Goal: Information Seeking & Learning: Check status

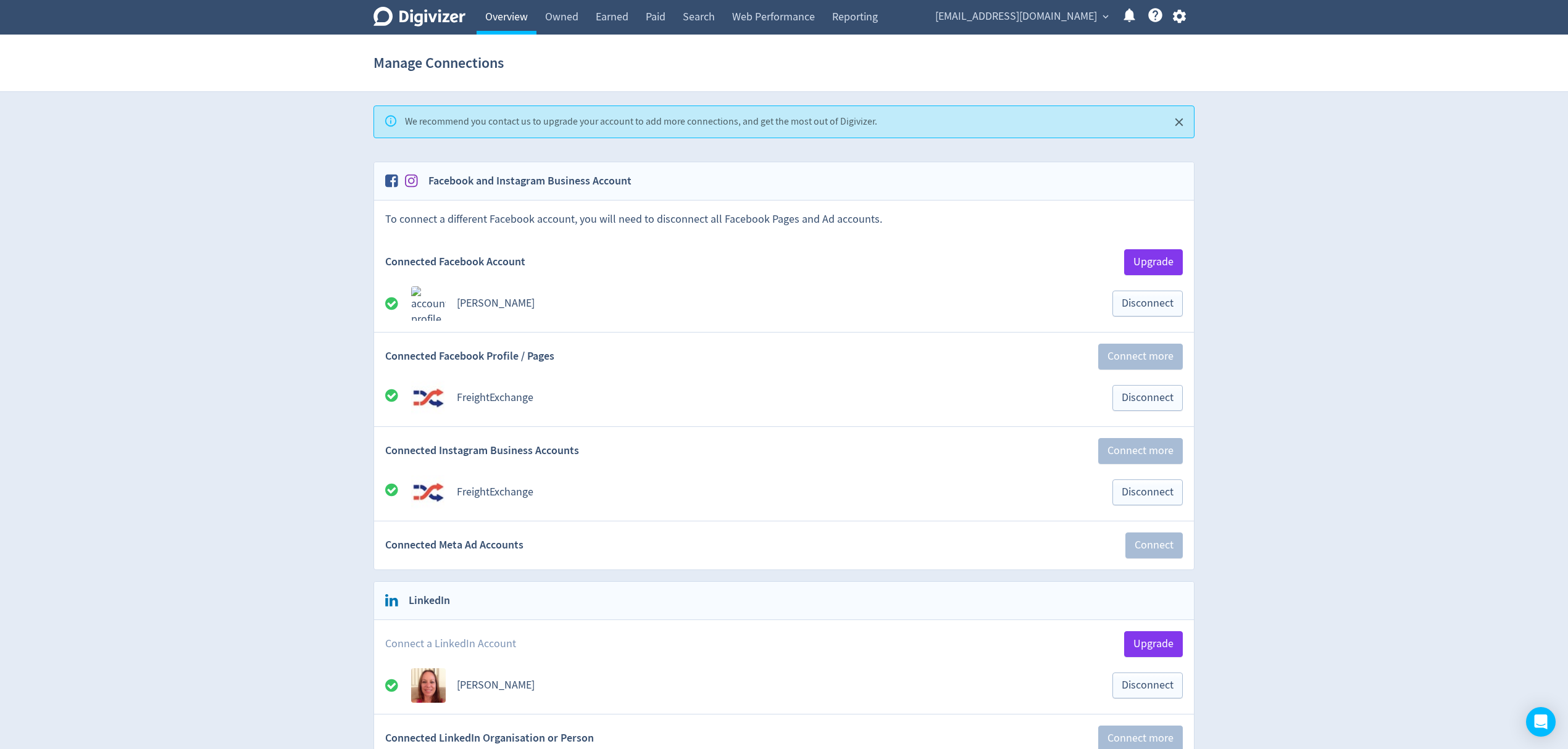
click at [498, 21] on link "Overview" at bounding box center [507, 17] width 60 height 35
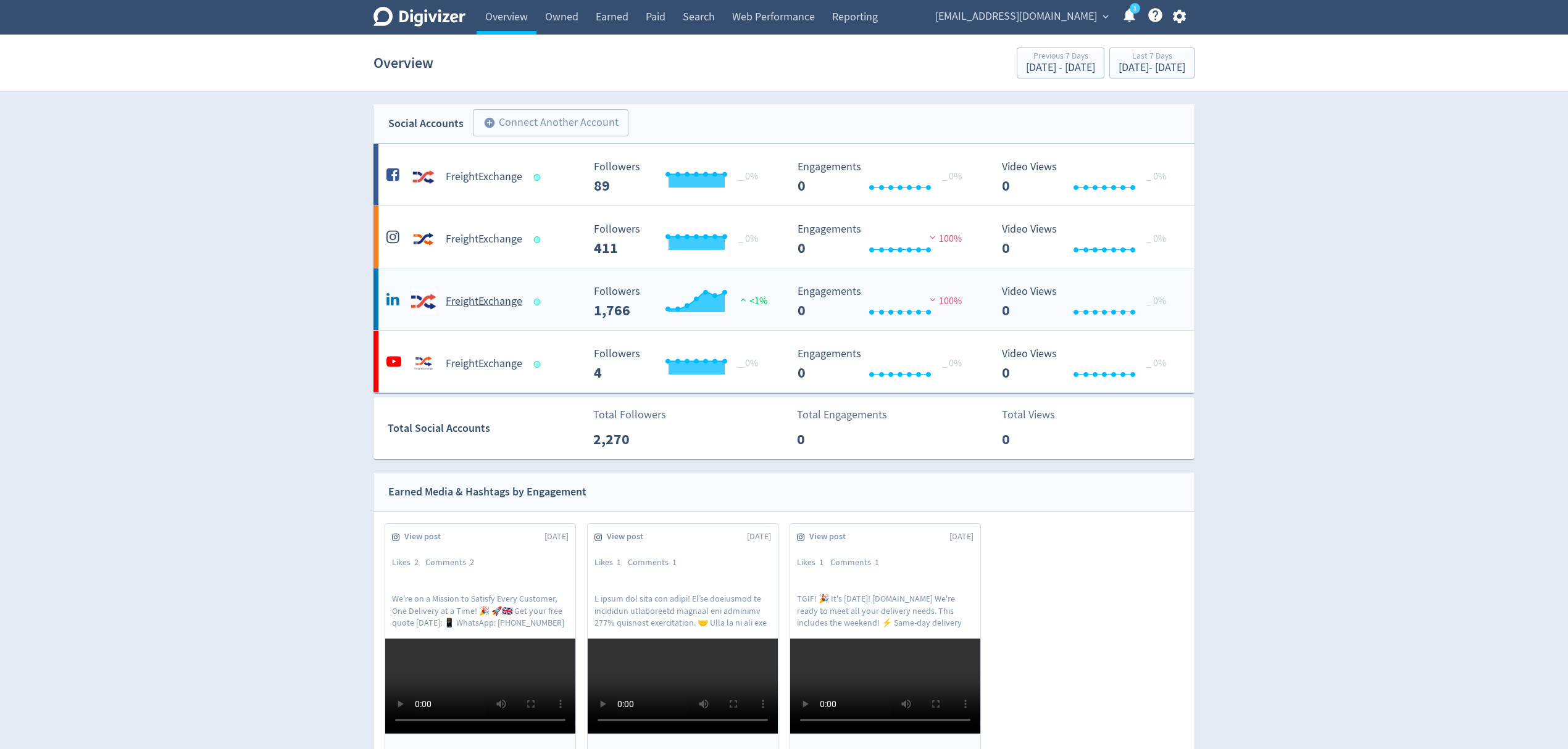
click at [491, 305] on h5 "FreightExchange" at bounding box center [484, 302] width 77 height 15
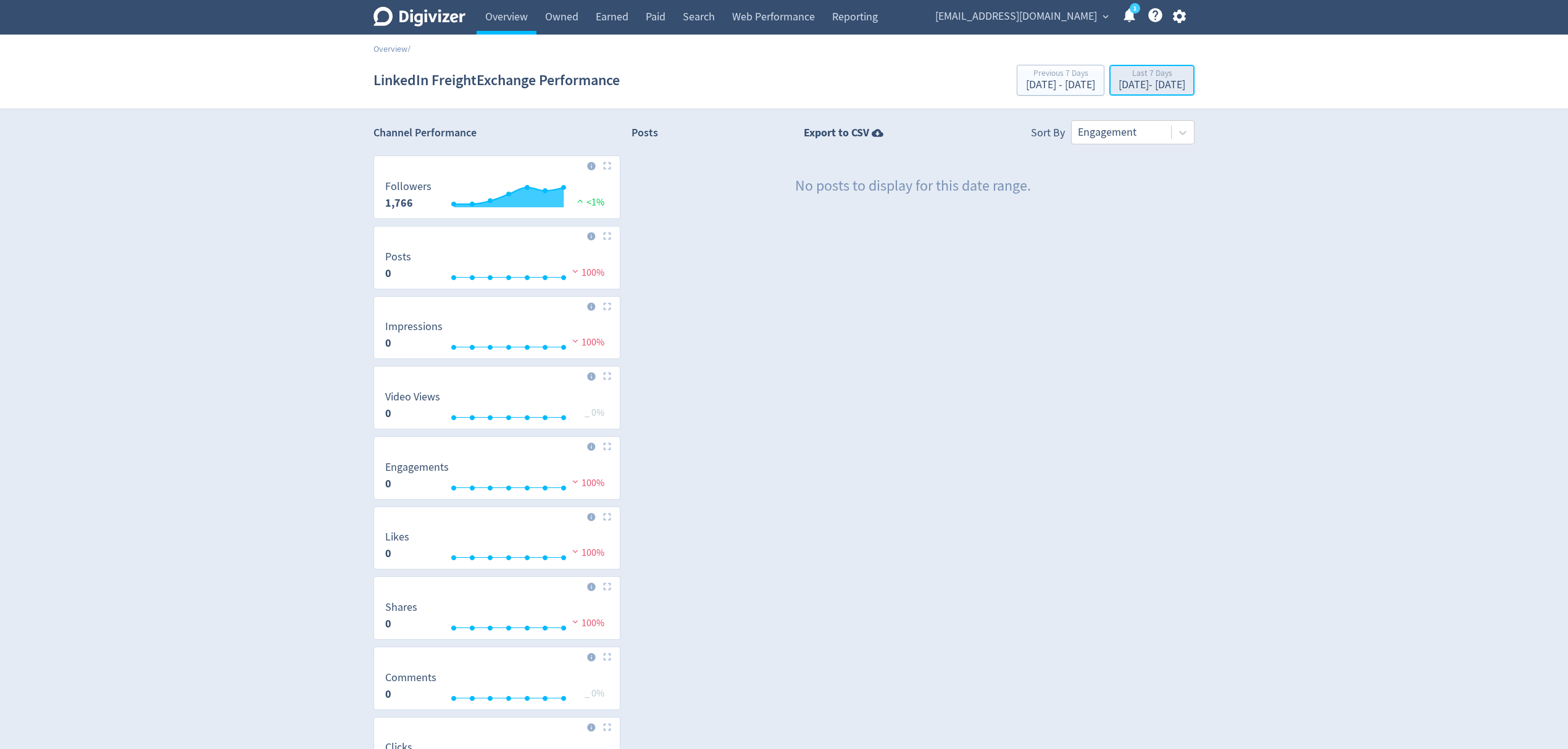
click at [1140, 80] on div "[DATE] - [DATE]" at bounding box center [1151, 85] width 67 height 11
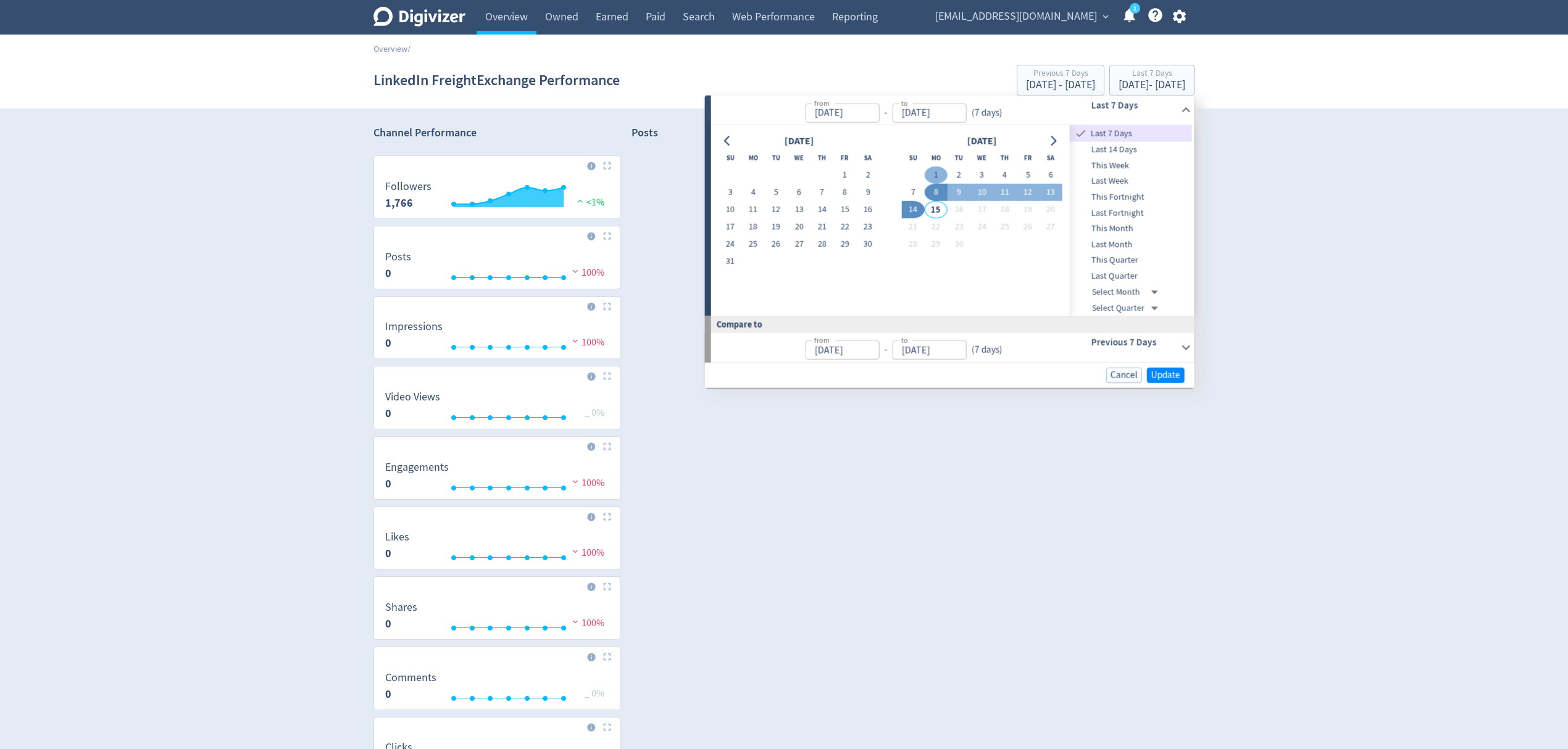
click at [934, 176] on button "1" at bounding box center [936, 176] width 23 height 17
type input "[DATE]"
click at [910, 208] on button "14" at bounding box center [913, 209] width 23 height 17
type input "[DATE]"
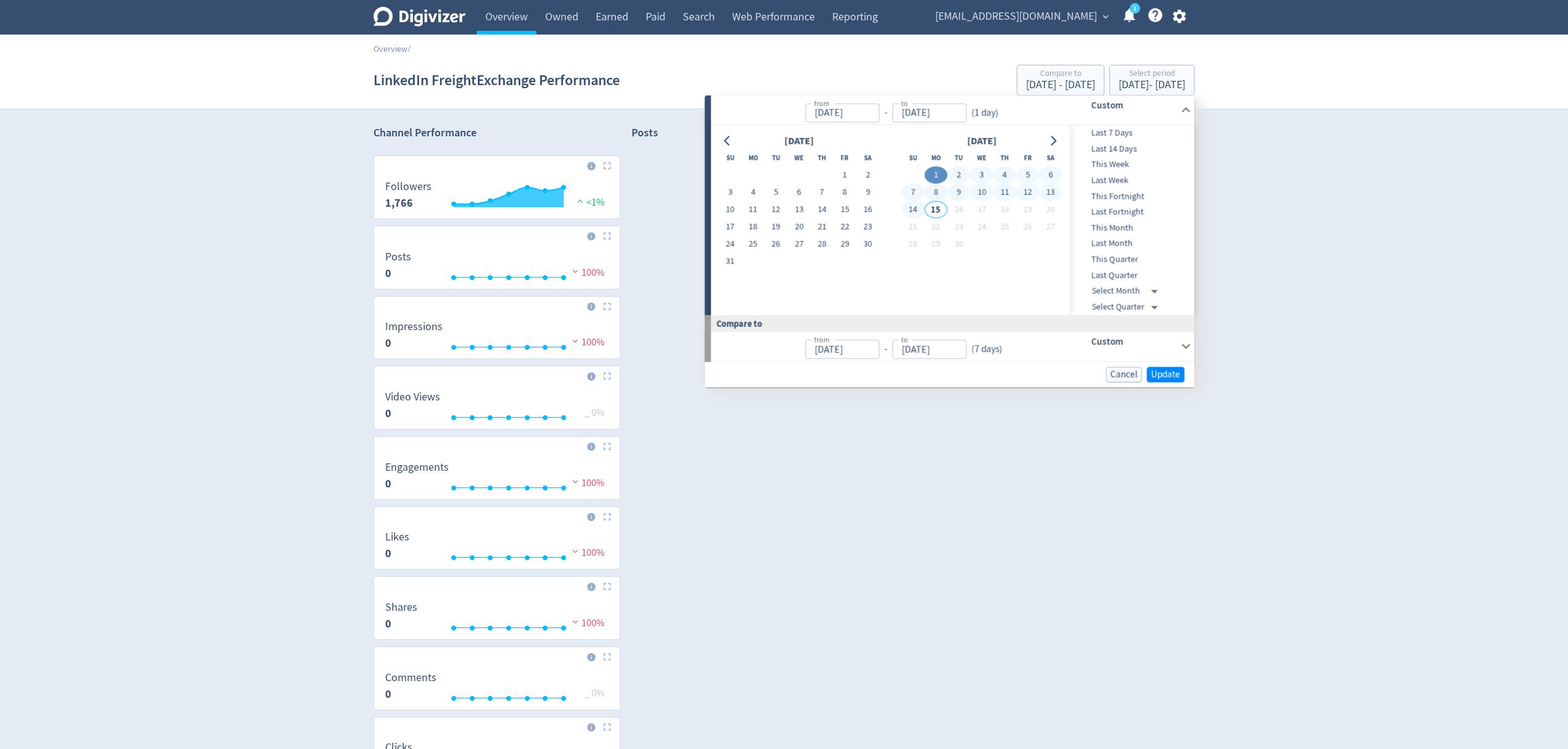
type input "[DATE]"
click at [1164, 368] on button "Update" at bounding box center [1166, 374] width 38 height 15
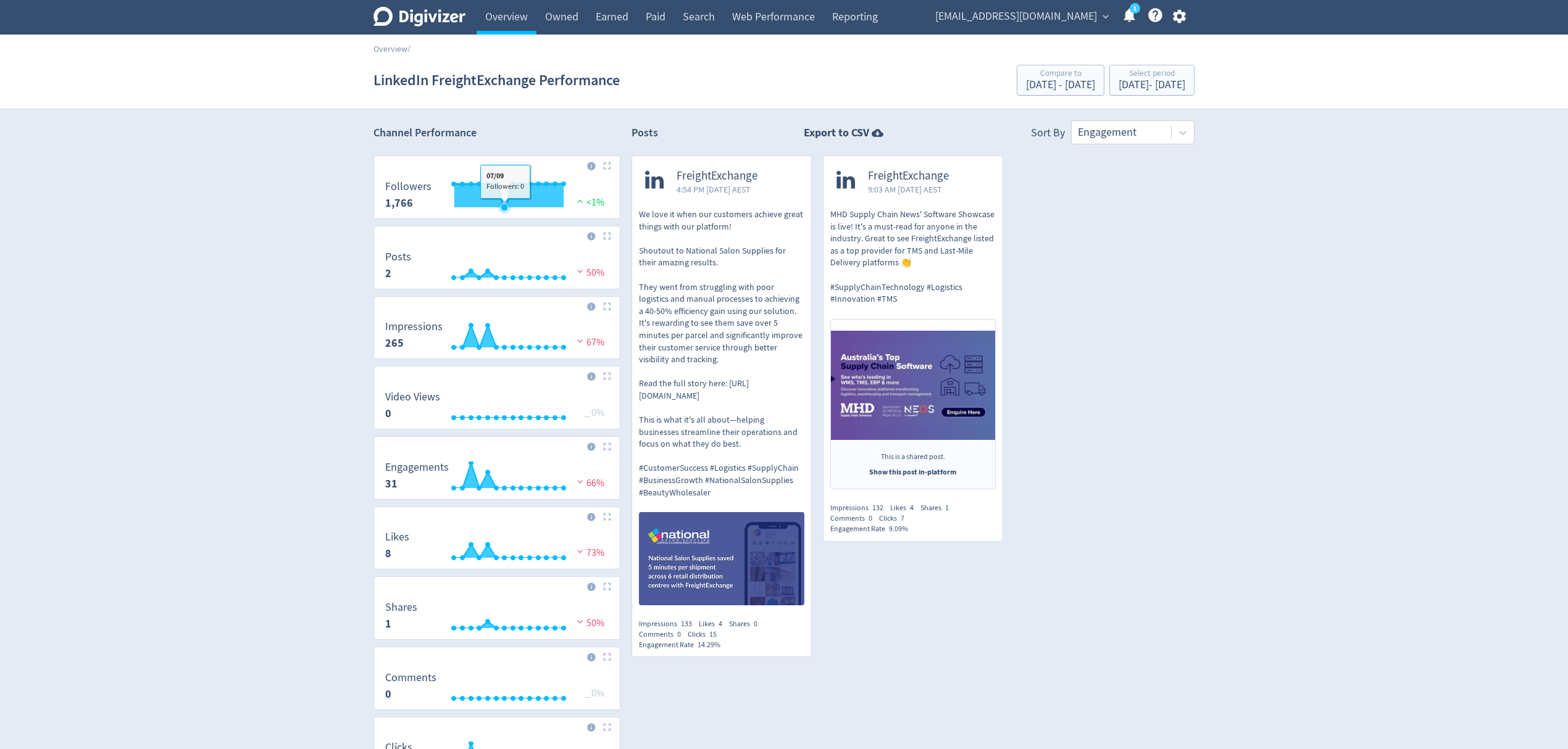
click at [504, 210] on icon "\a Followers\a 1,766\a" at bounding box center [504, 207] width 8 height 8
click at [577, 10] on link "Owned" at bounding box center [561, 17] width 51 height 35
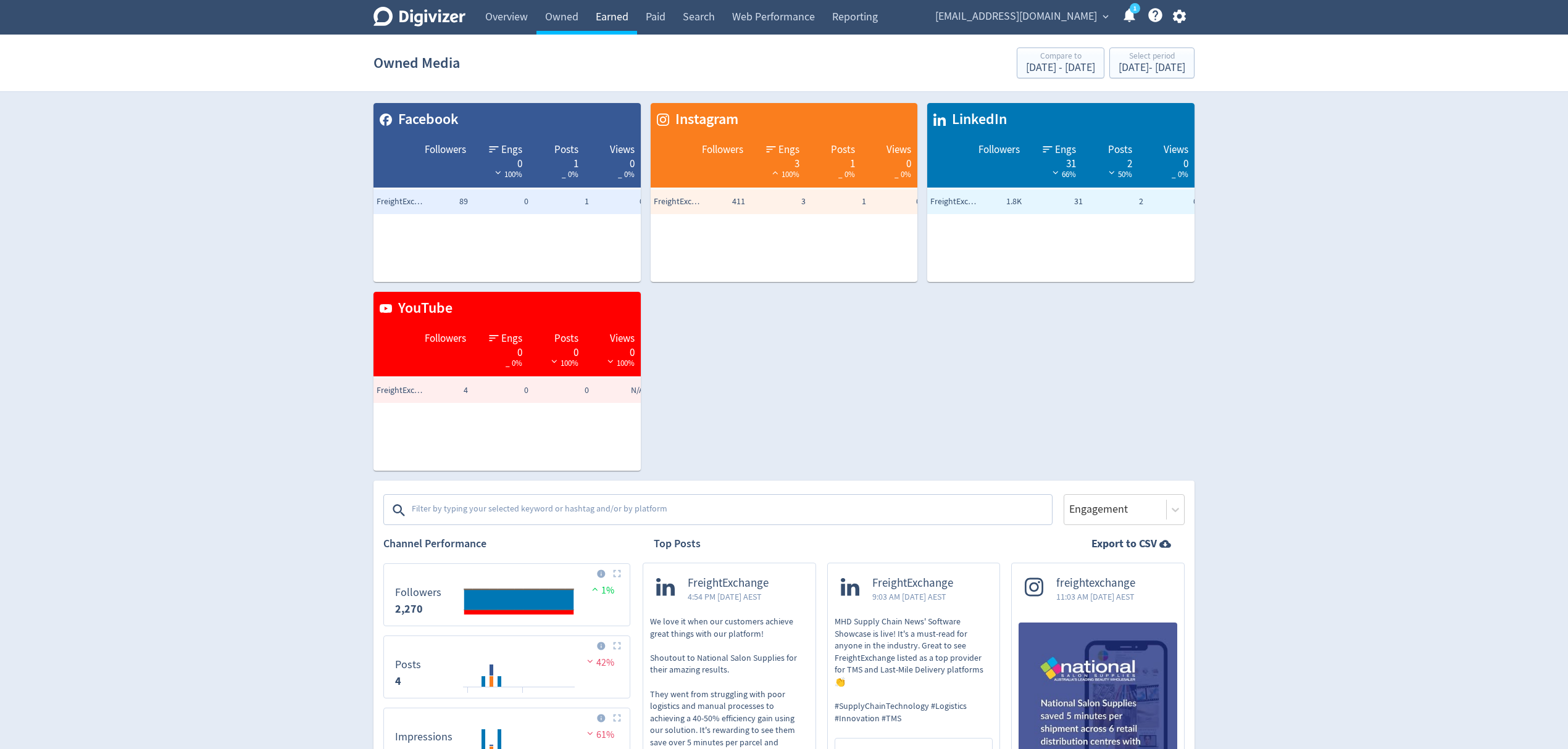
click at [626, 18] on link "Earned" at bounding box center [611, 17] width 50 height 35
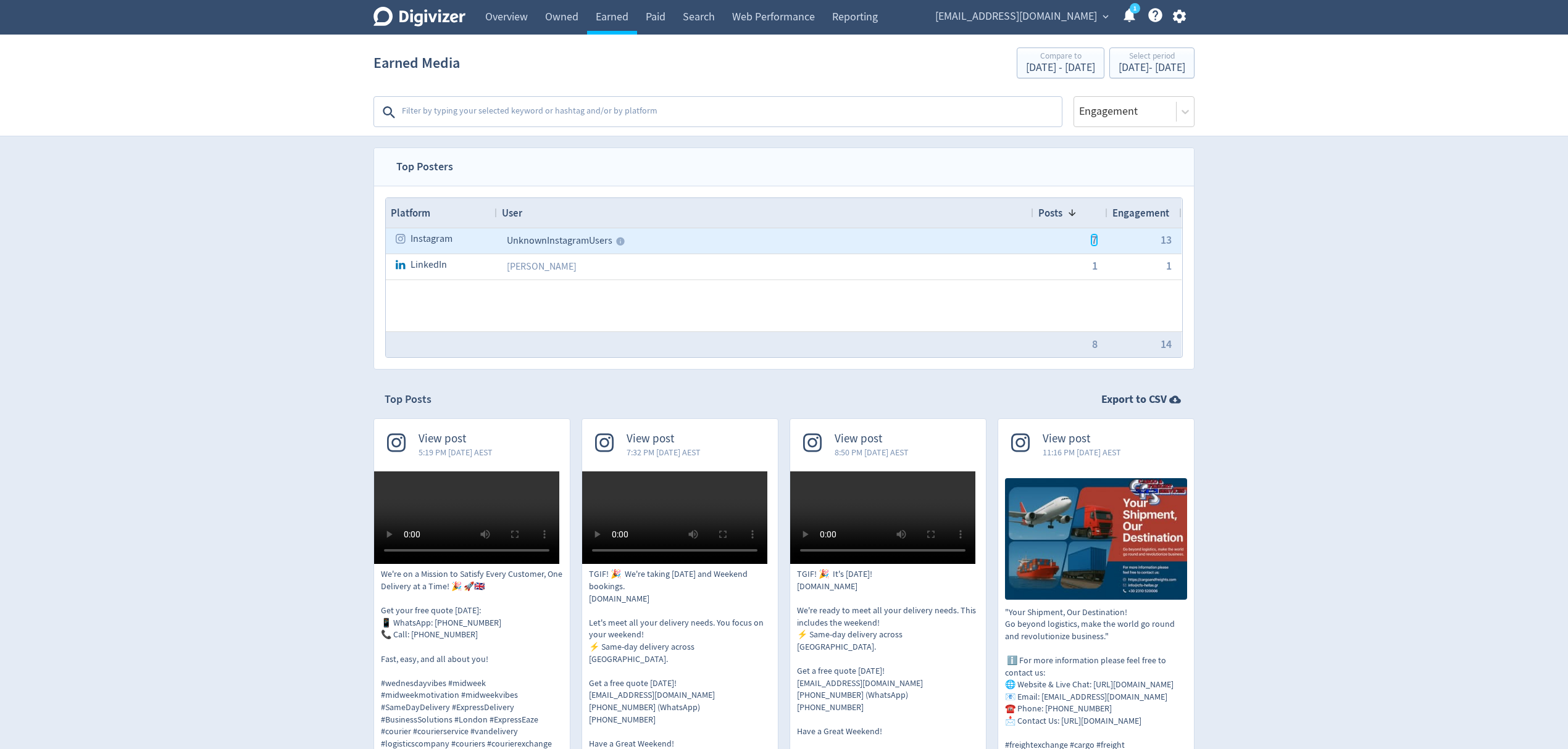
click at [1093, 236] on span "7" at bounding box center [1094, 240] width 6 height 11
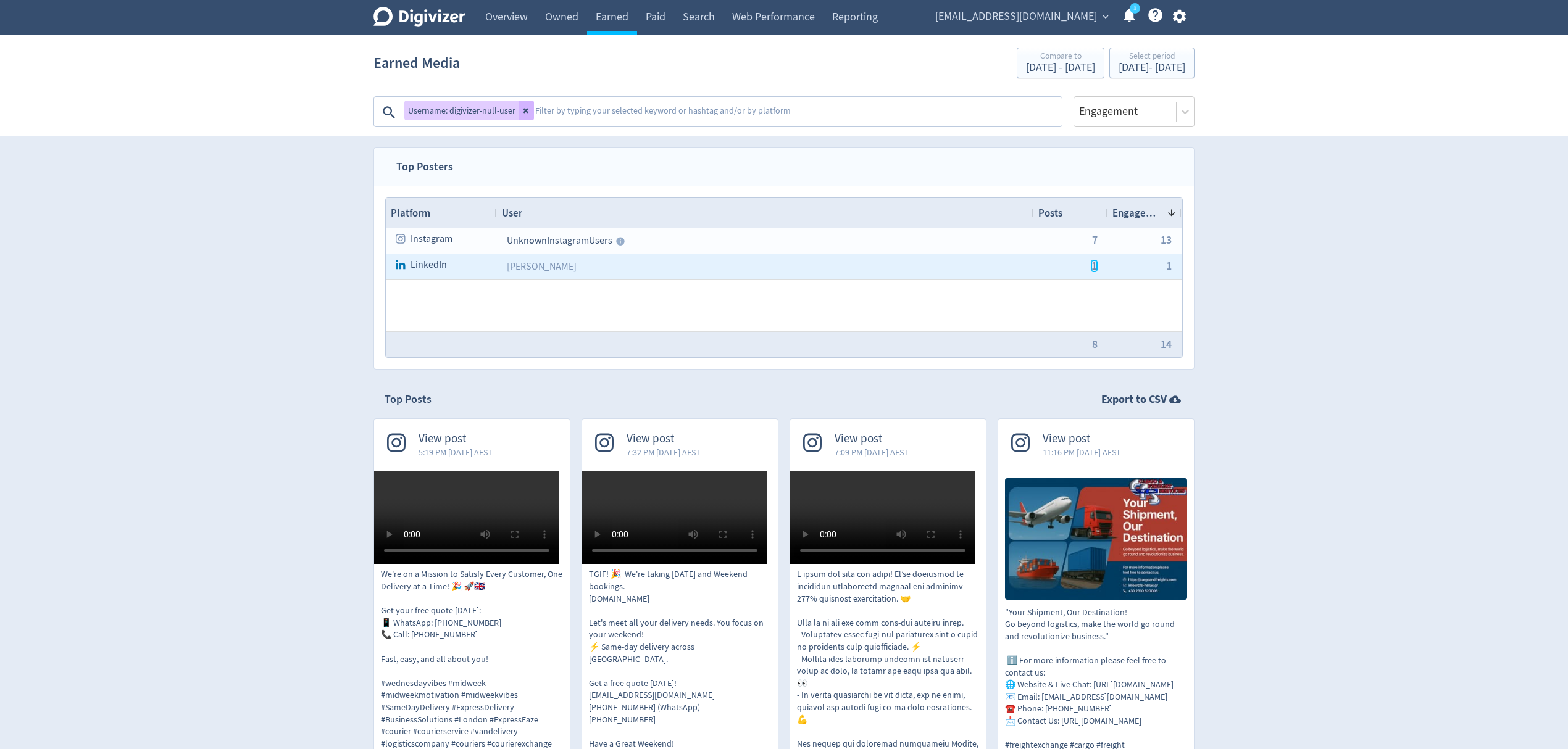
click at [1094, 266] on span "1" at bounding box center [1094, 266] width 6 height 11
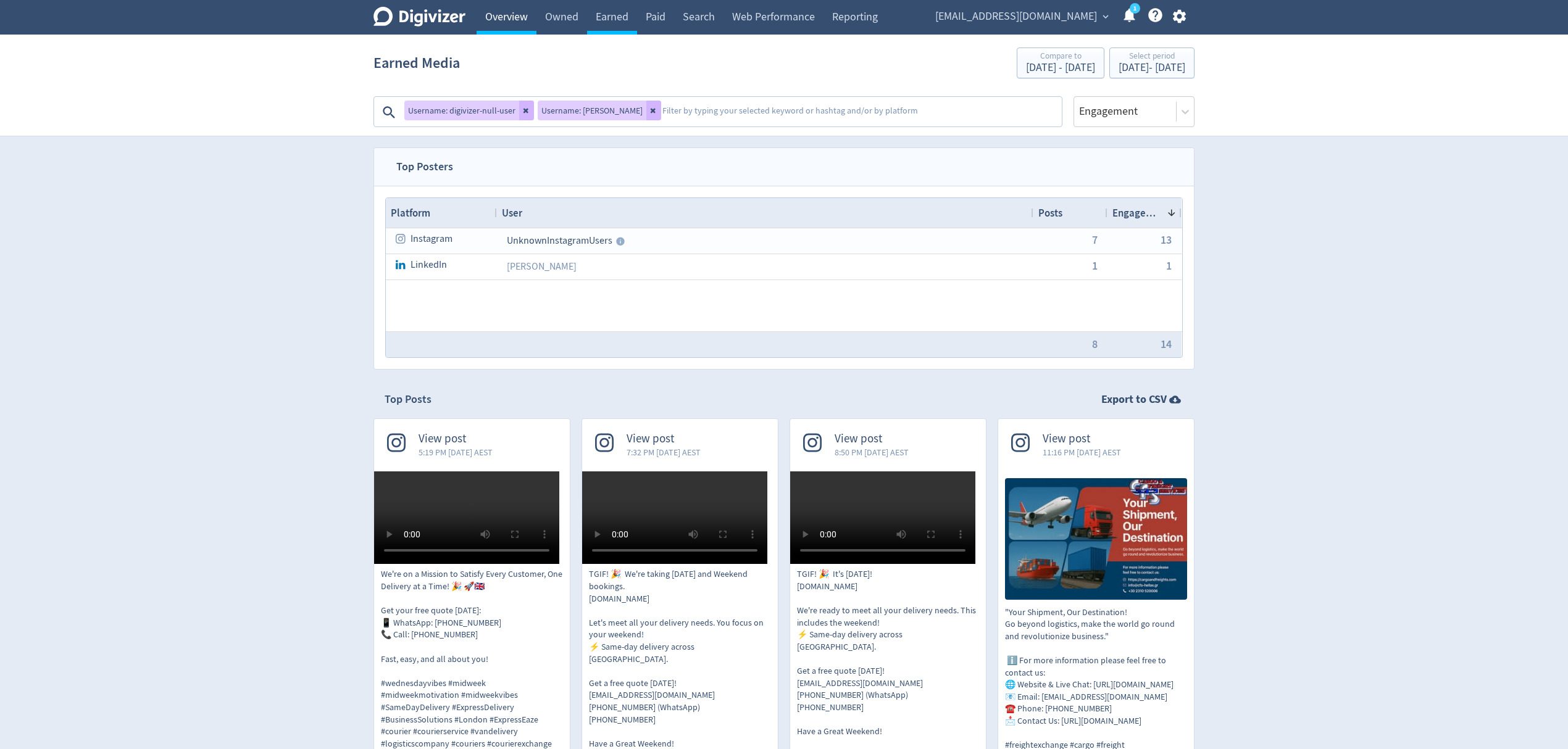
click at [498, 20] on link "Overview" at bounding box center [507, 17] width 60 height 35
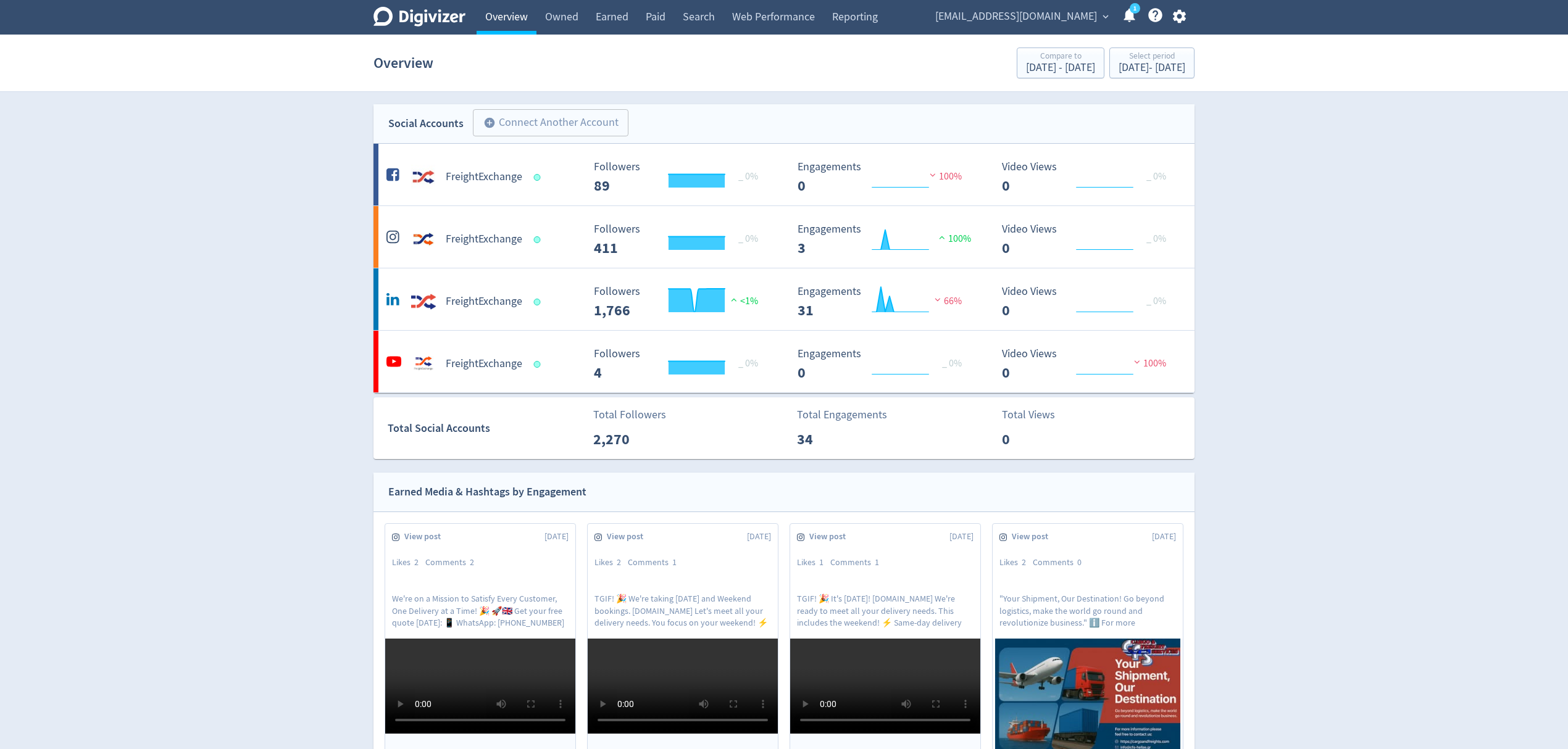
click at [509, 13] on link "Overview" at bounding box center [507, 17] width 60 height 35
click at [501, 235] on h5 "FreightExchange" at bounding box center [484, 239] width 77 height 15
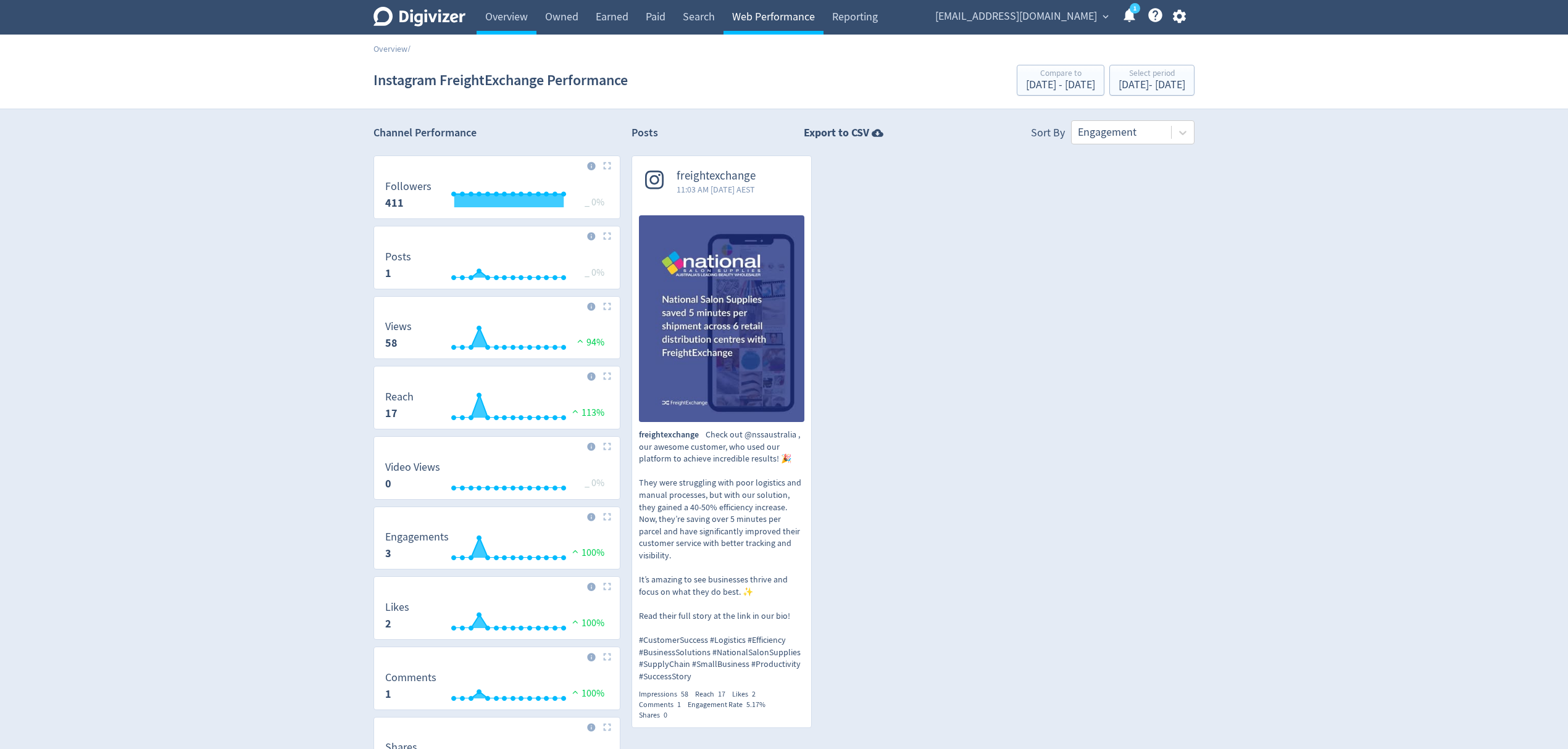
click at [796, 10] on link "Web Performance" at bounding box center [774, 17] width 100 height 35
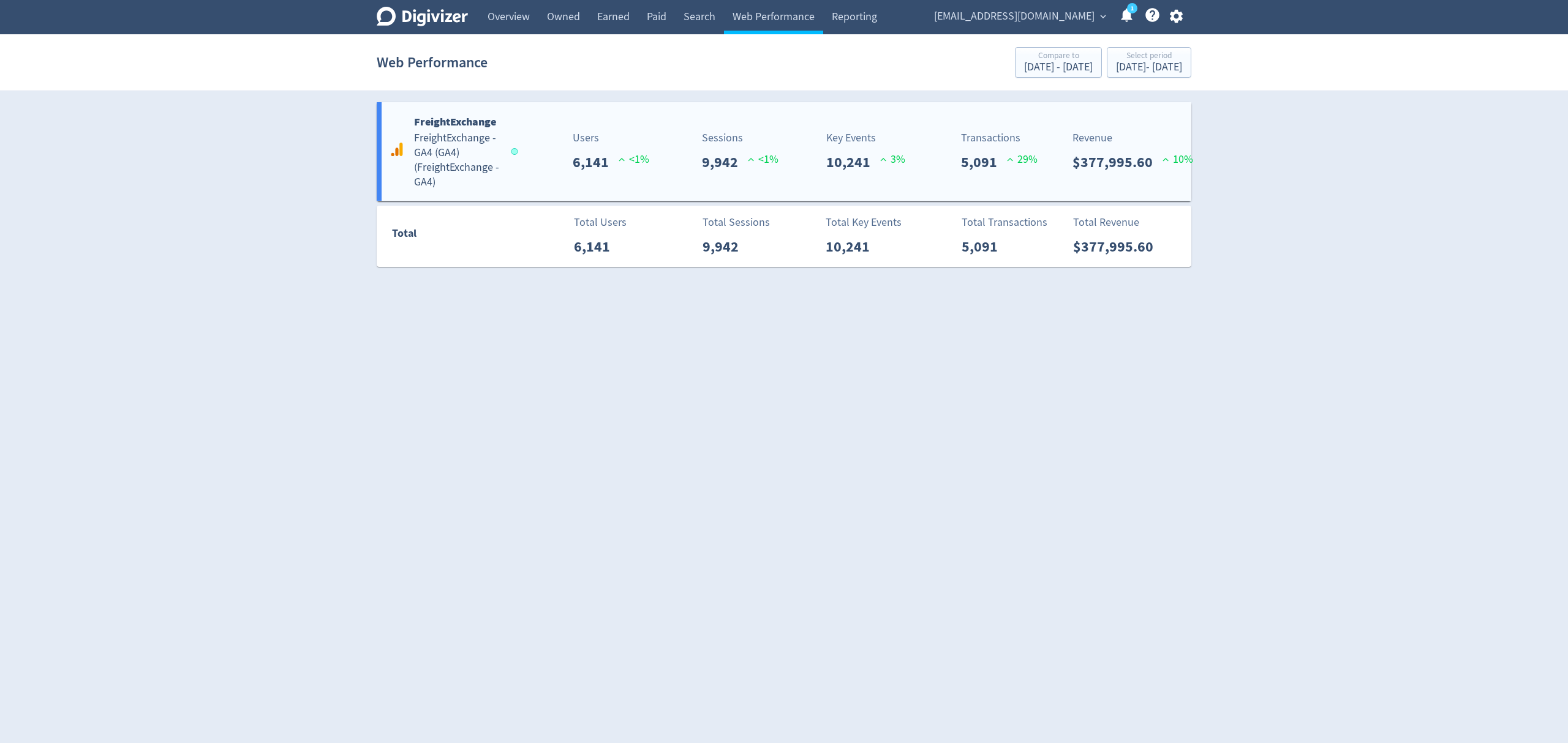
click at [512, 171] on div "FreightExchange FreightExchange - GA4 (GA4) ( FreightExchange - GA4 )" at bounding box center [451, 152] width 130 height 76
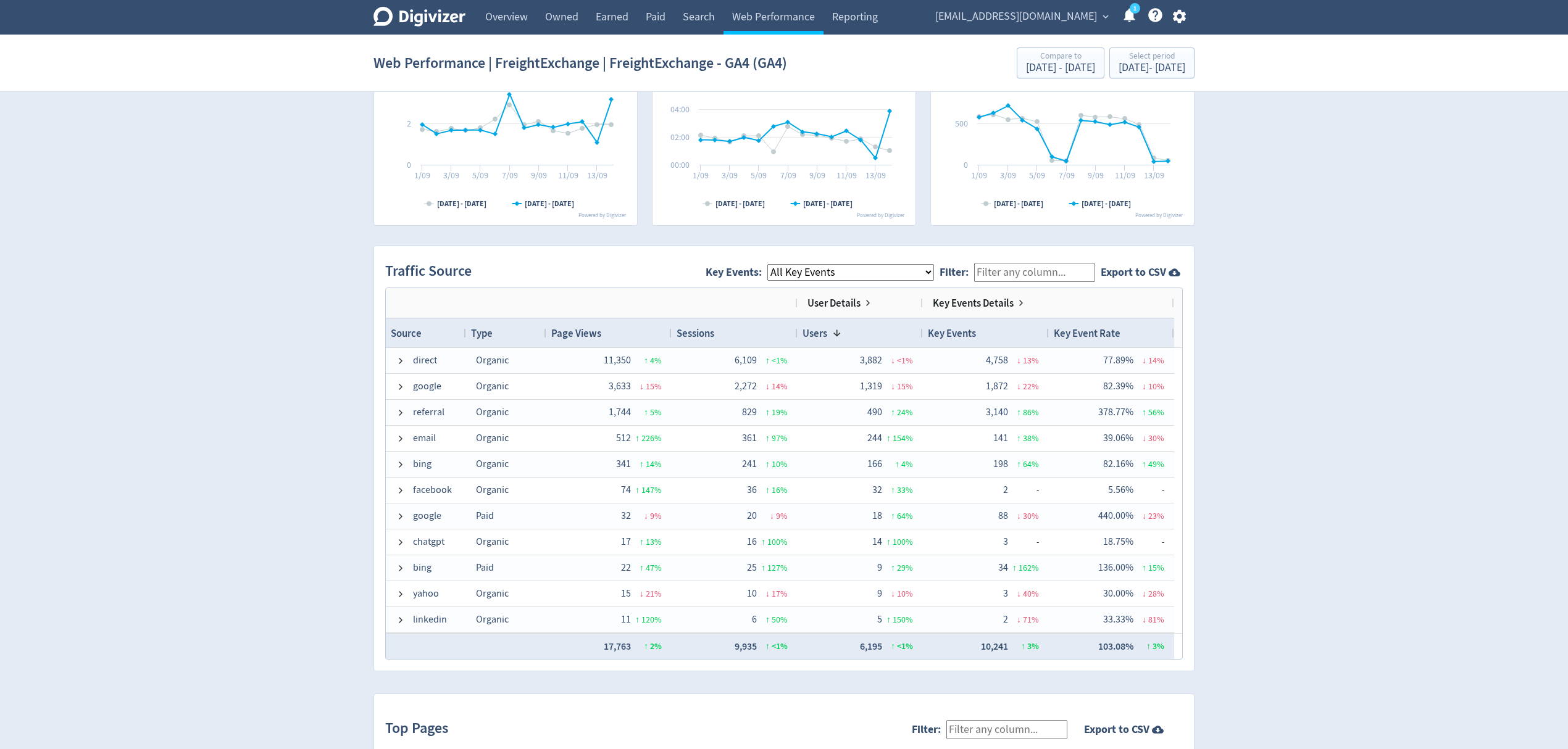
scroll to position [822, 0]
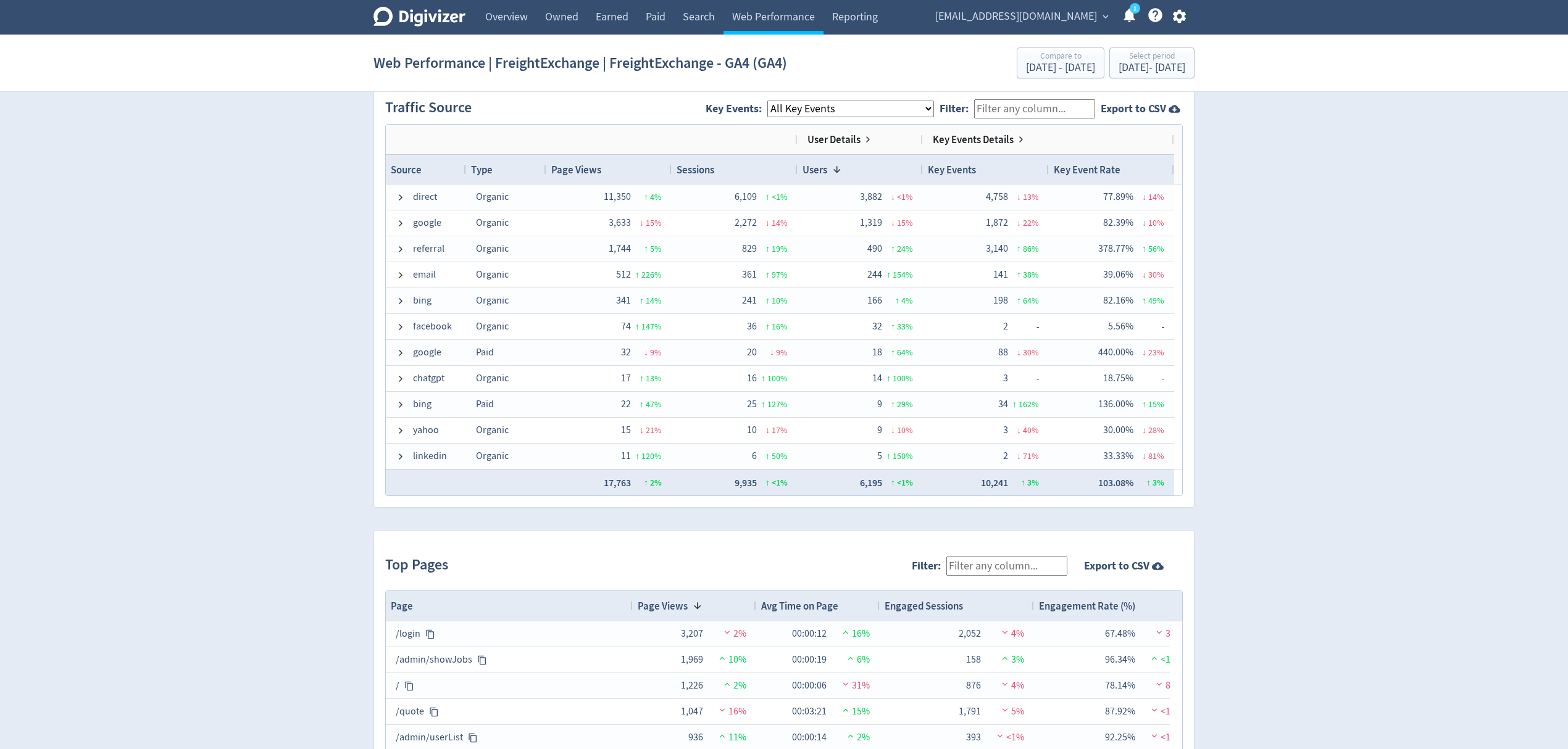
click at [830, 114] on select "All Key Events eCommerce begin_checkout signup_step purchase get_a_quote signup…" at bounding box center [851, 109] width 167 height 17
select select "purchase"
click at [778, 101] on select "All Key Events eCommerce begin_checkout signup_step purchase get_a_quote signup…" at bounding box center [851, 109] width 167 height 17
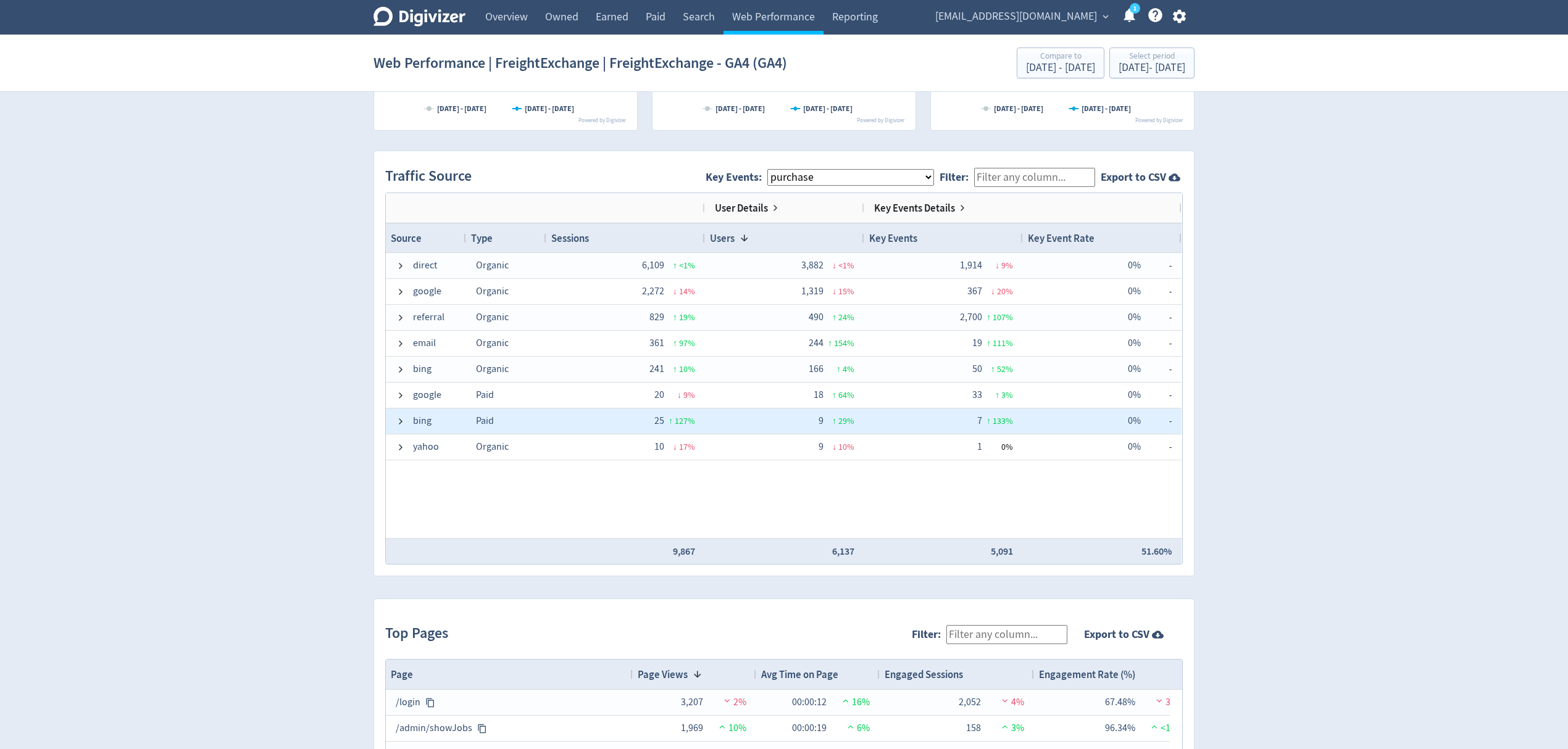
scroll to position [658, 0]
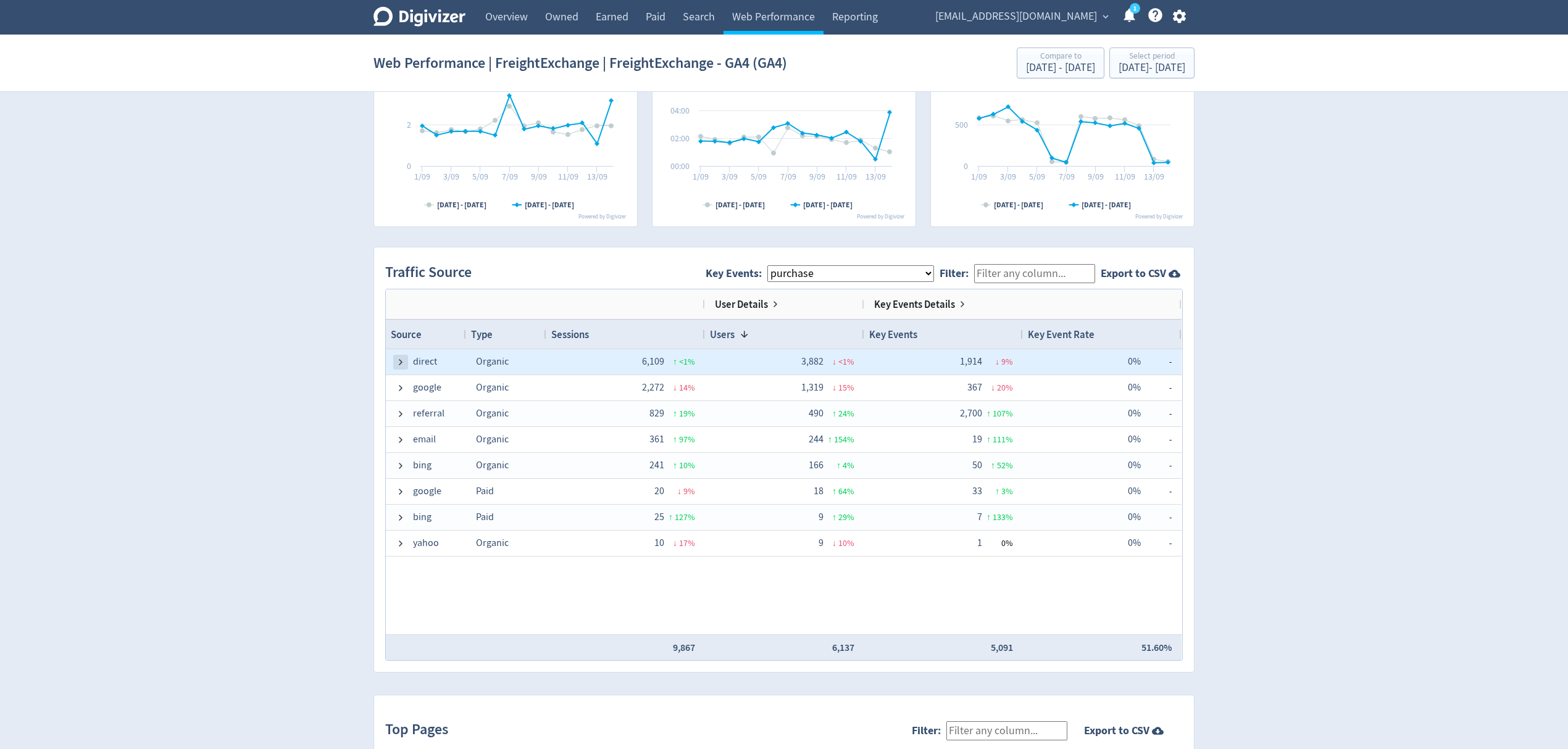
click at [403, 363] on span at bounding box center [400, 362] width 10 height 10
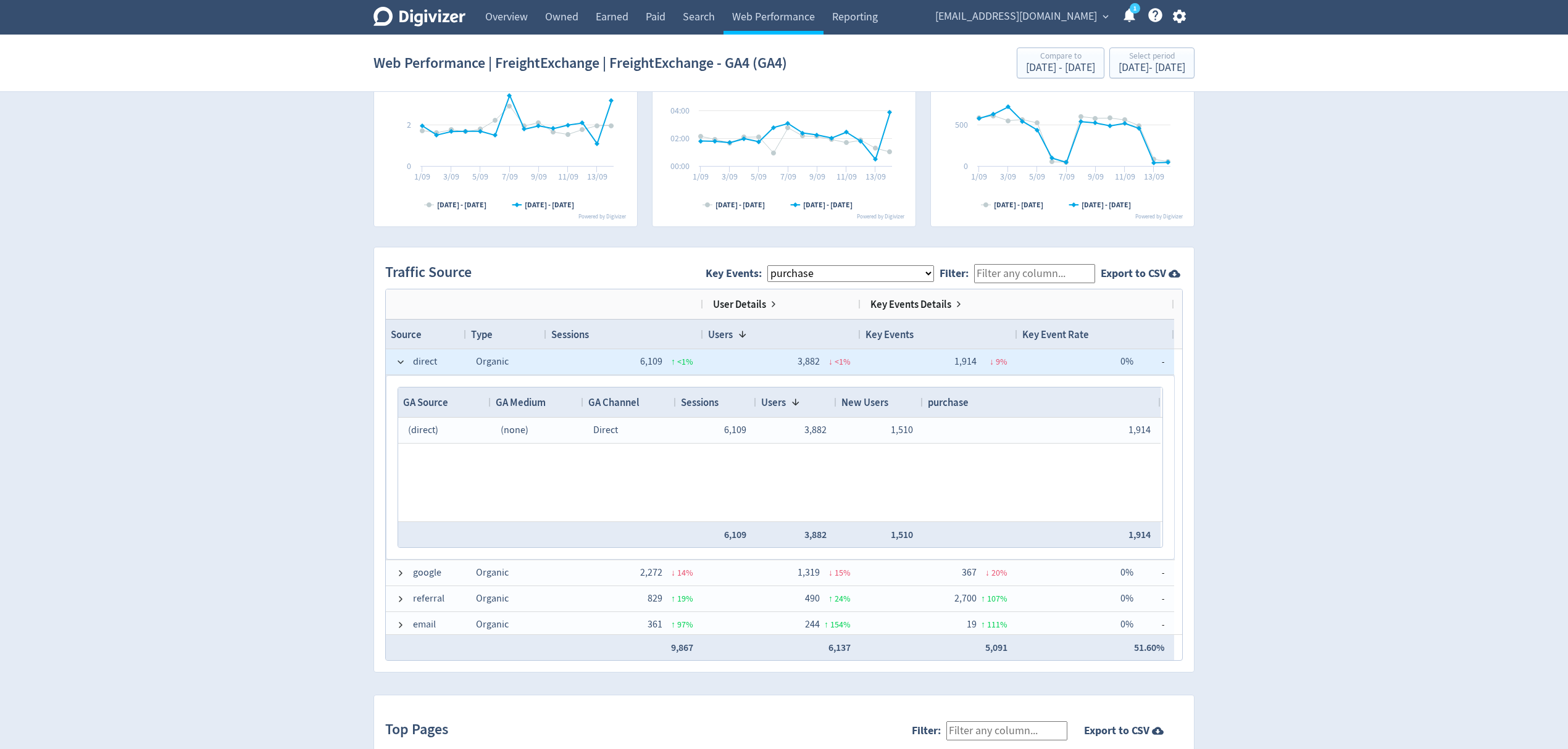
click at [403, 363] on span at bounding box center [400, 362] width 10 height 10
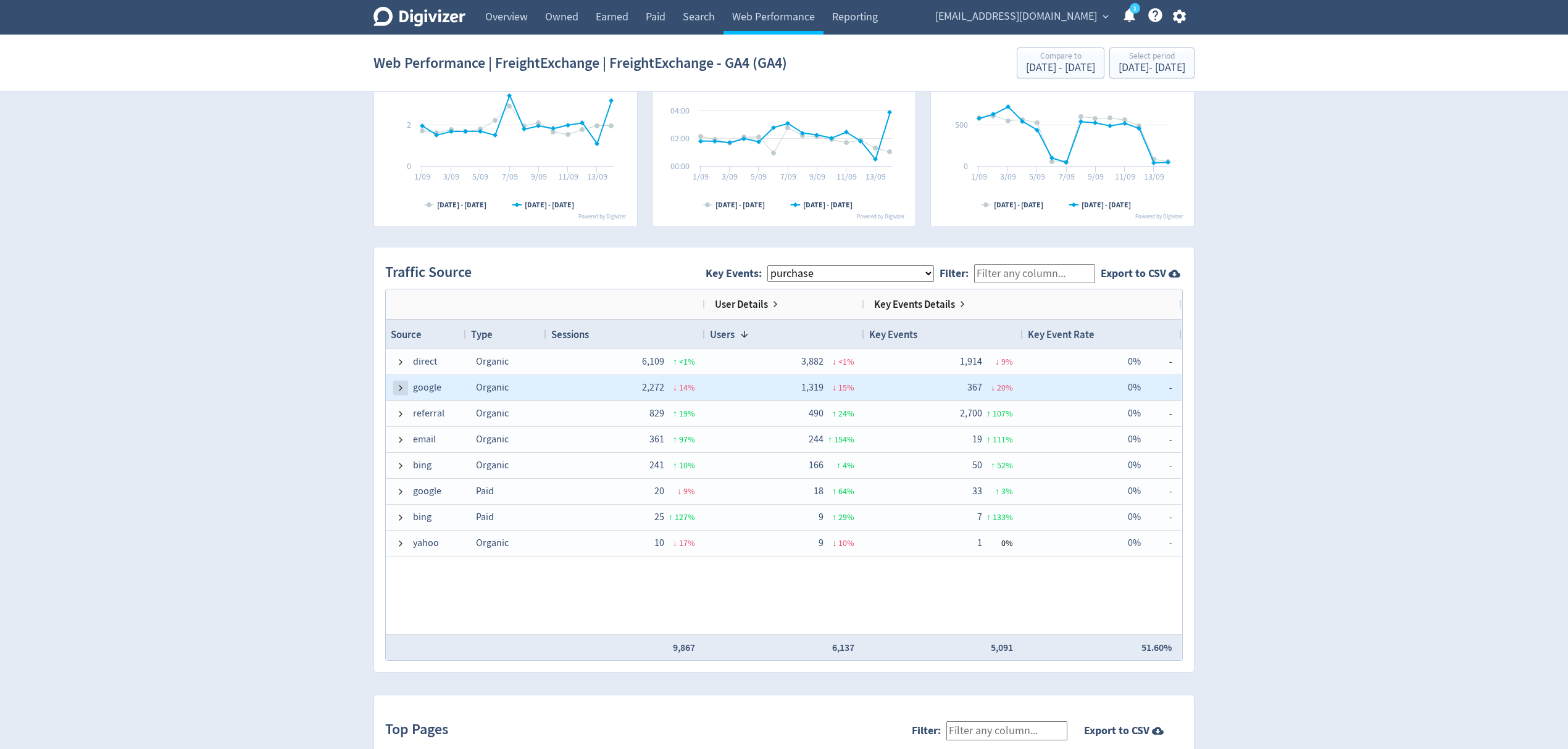
click at [401, 388] on span at bounding box center [400, 388] width 10 height 10
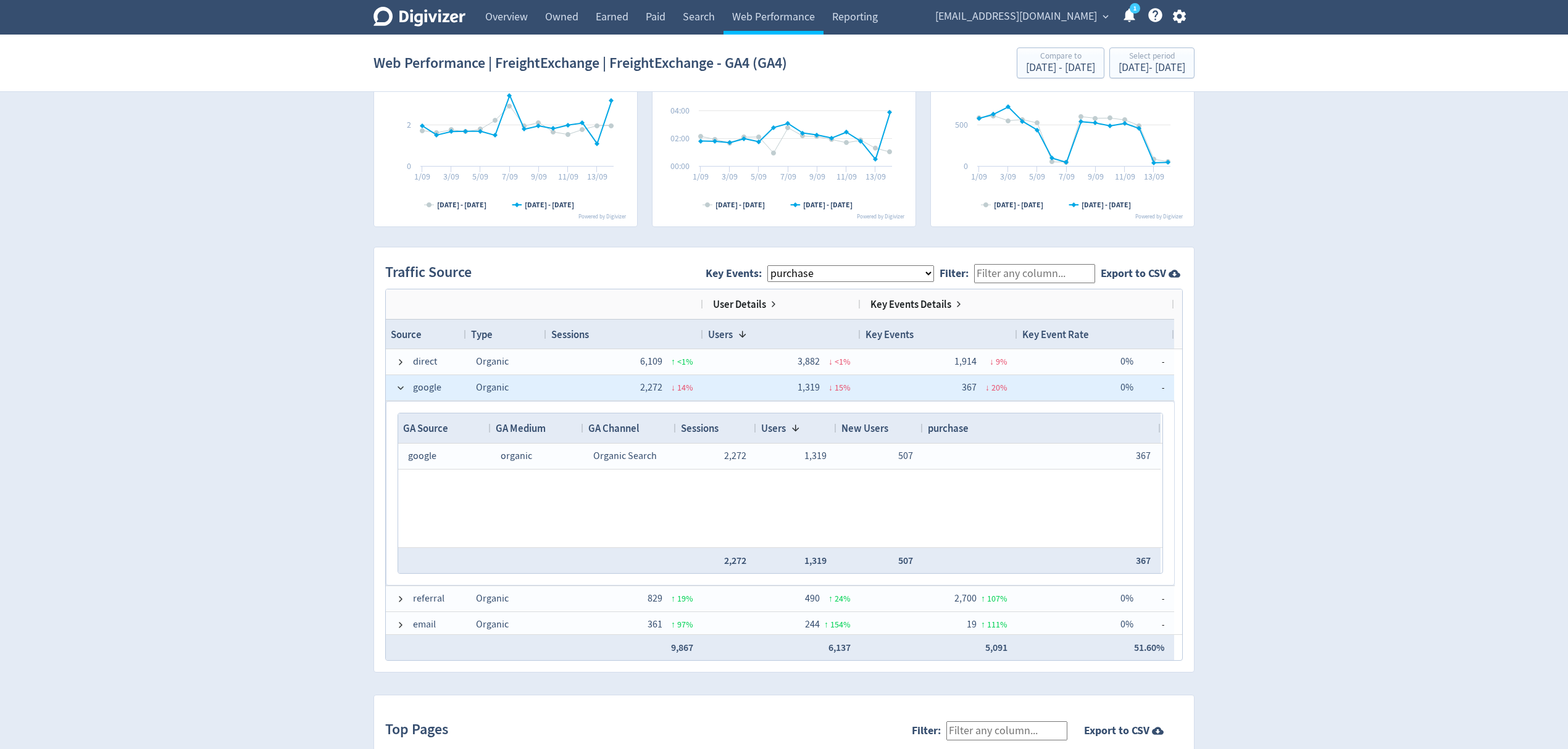
click at [401, 388] on span at bounding box center [400, 388] width 10 height 10
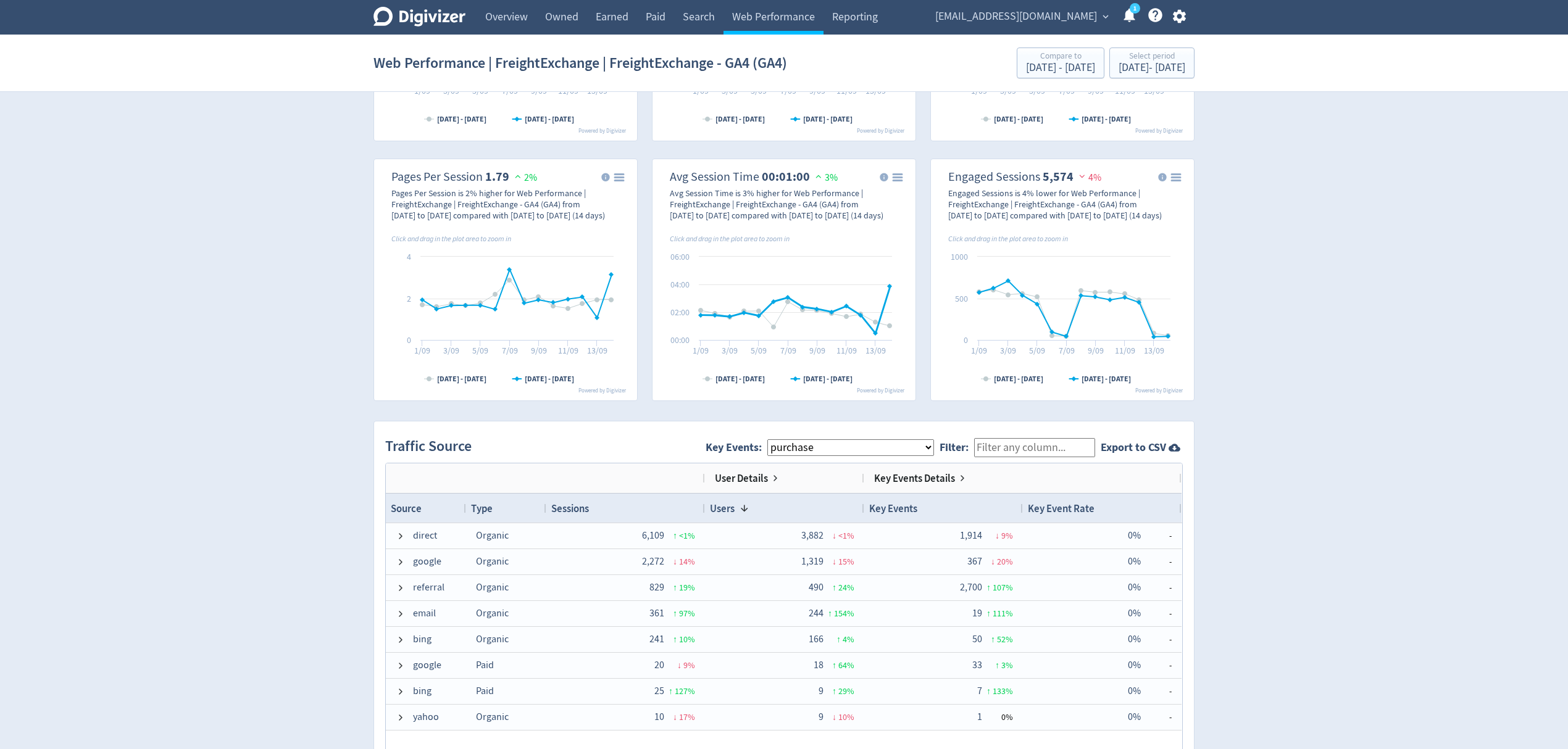
scroll to position [575, 0]
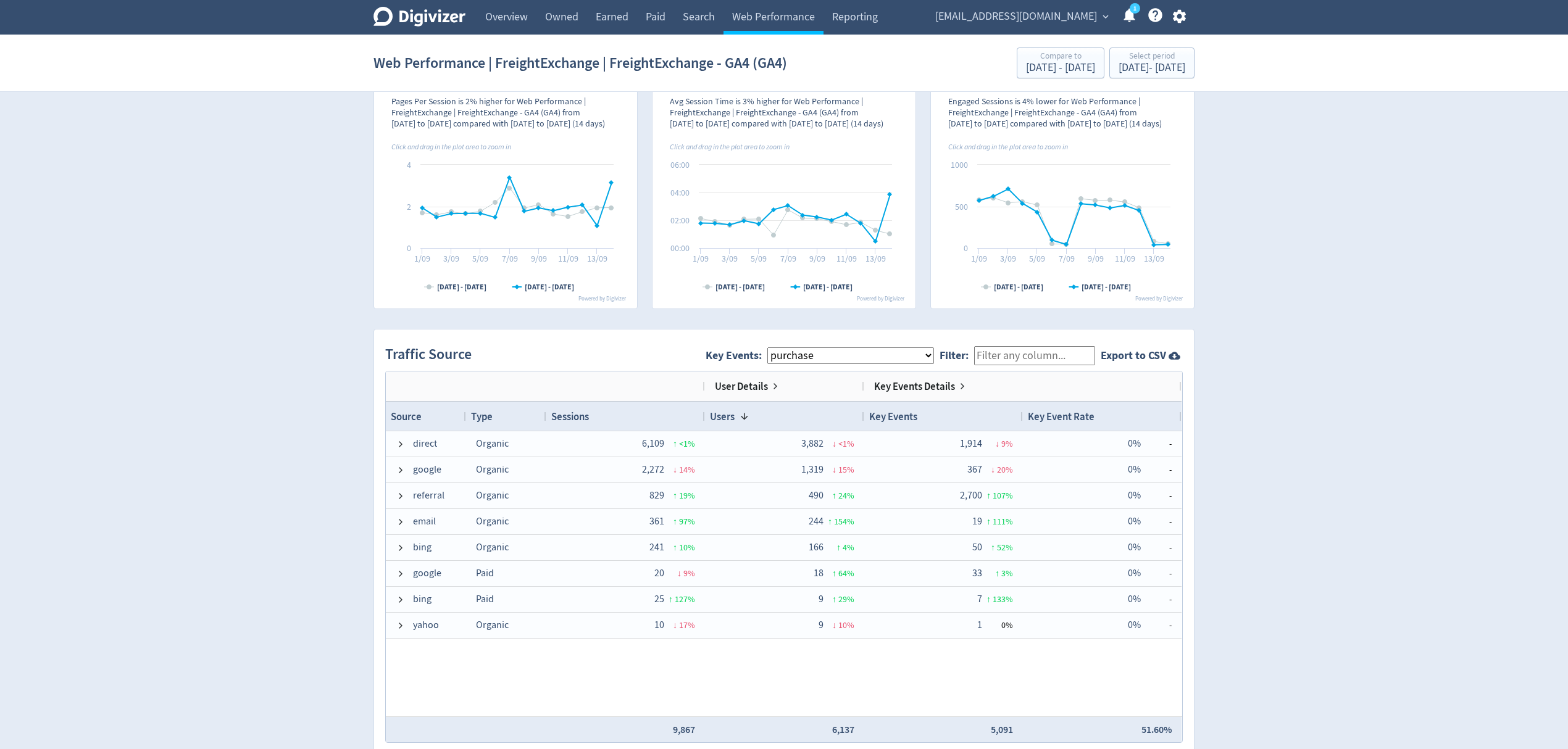
click at [801, 363] on select "All Key Events eCommerce begin_checkout signup_step purchase get_a_quote signup…" at bounding box center [851, 356] width 167 height 17
click at [287, 329] on div "Digivizer Logo [PERSON_NAME] Logo Overview Owned Earned Paid Search Web Perform…" at bounding box center [784, 324] width 1568 height 1798
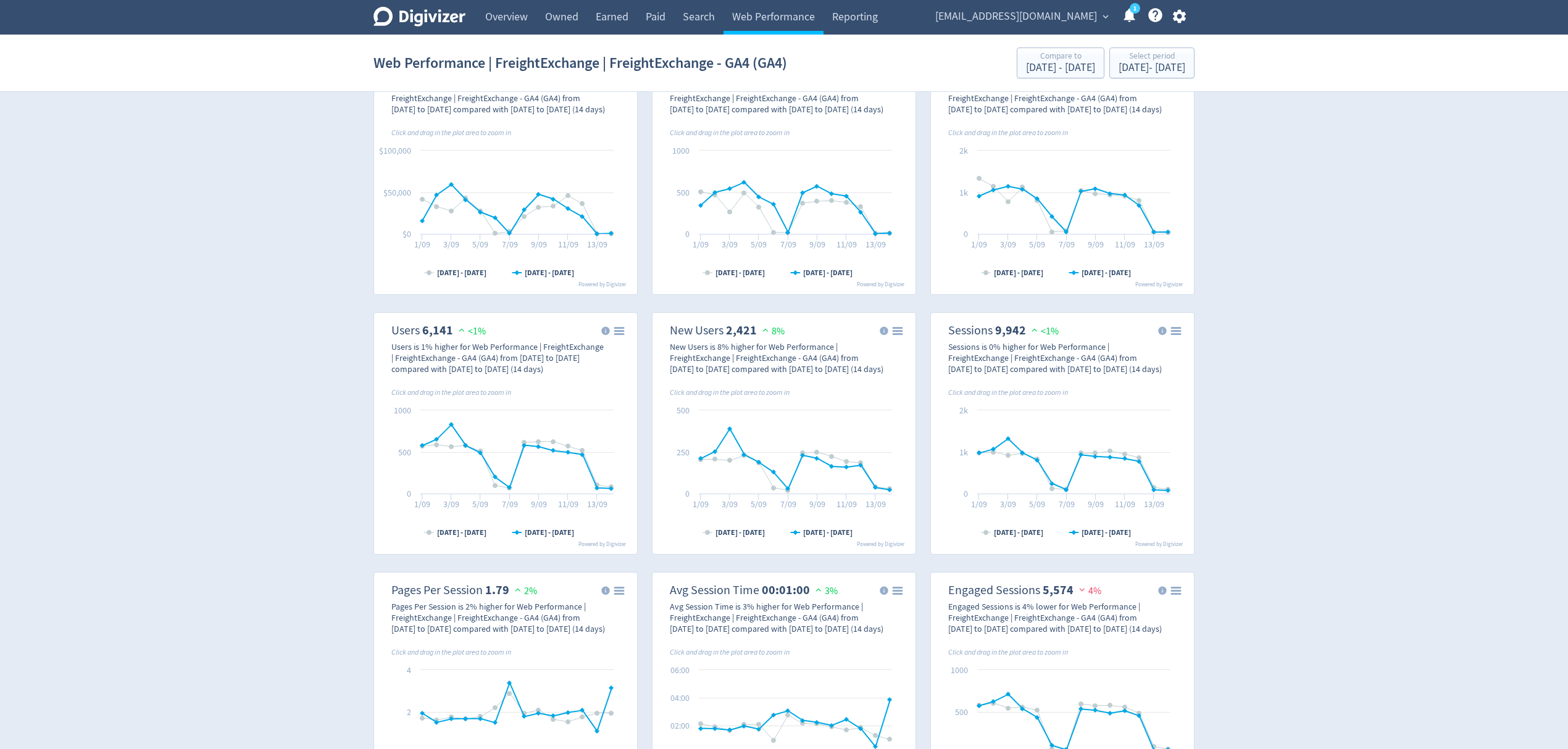
scroll to position [0, 0]
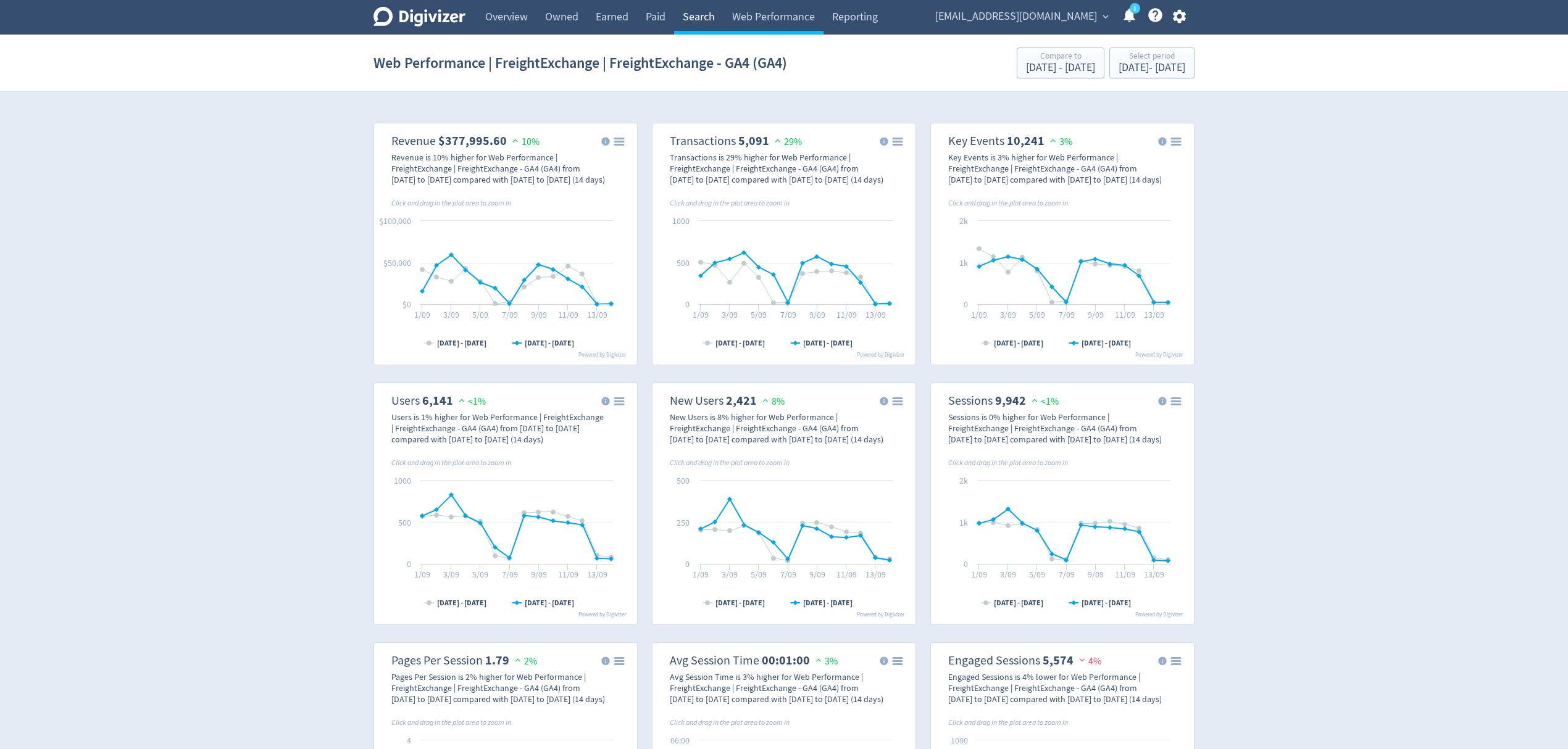
click at [698, 20] on link "Search" at bounding box center [699, 17] width 50 height 35
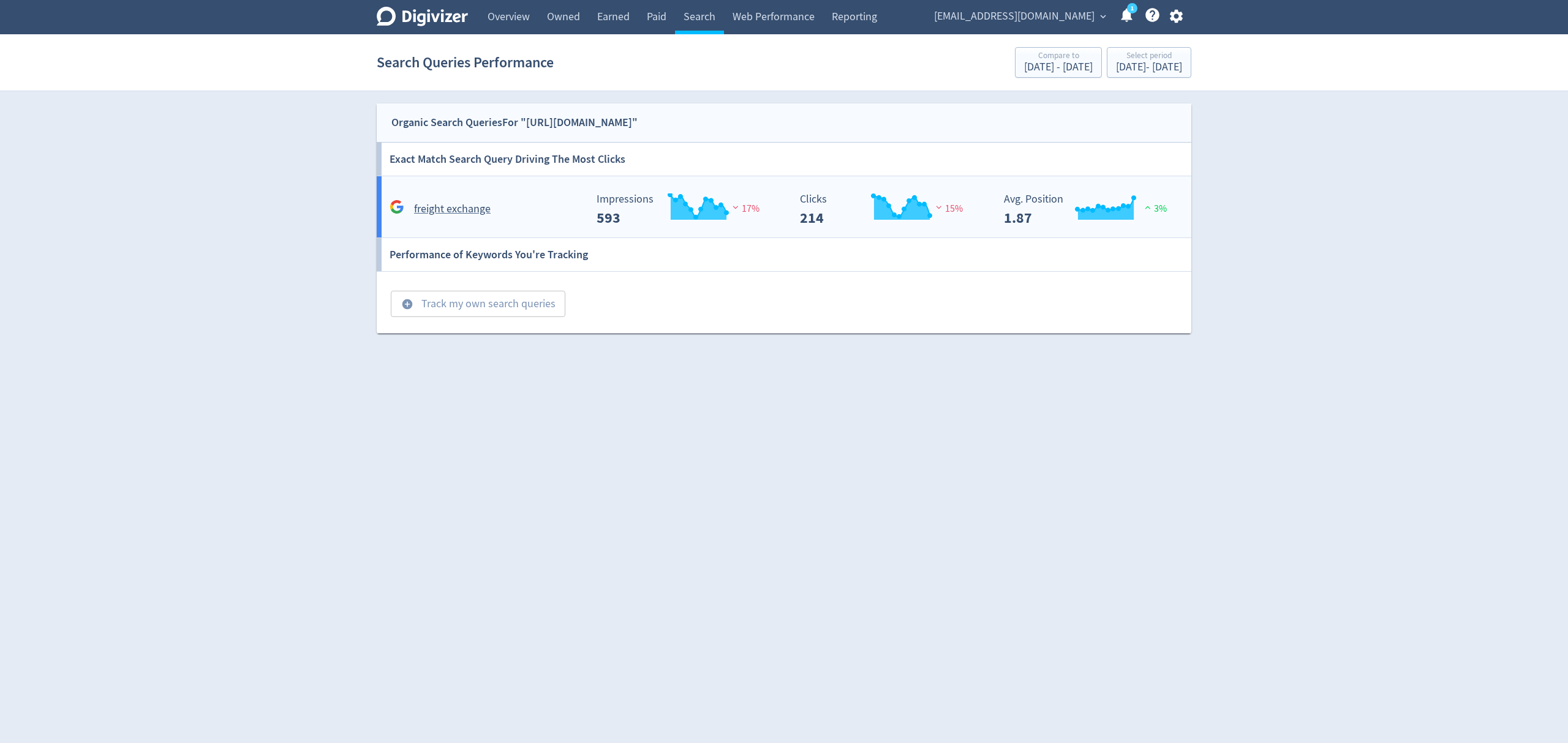
click at [455, 204] on h5 "freight exchange" at bounding box center [452, 209] width 76 height 15
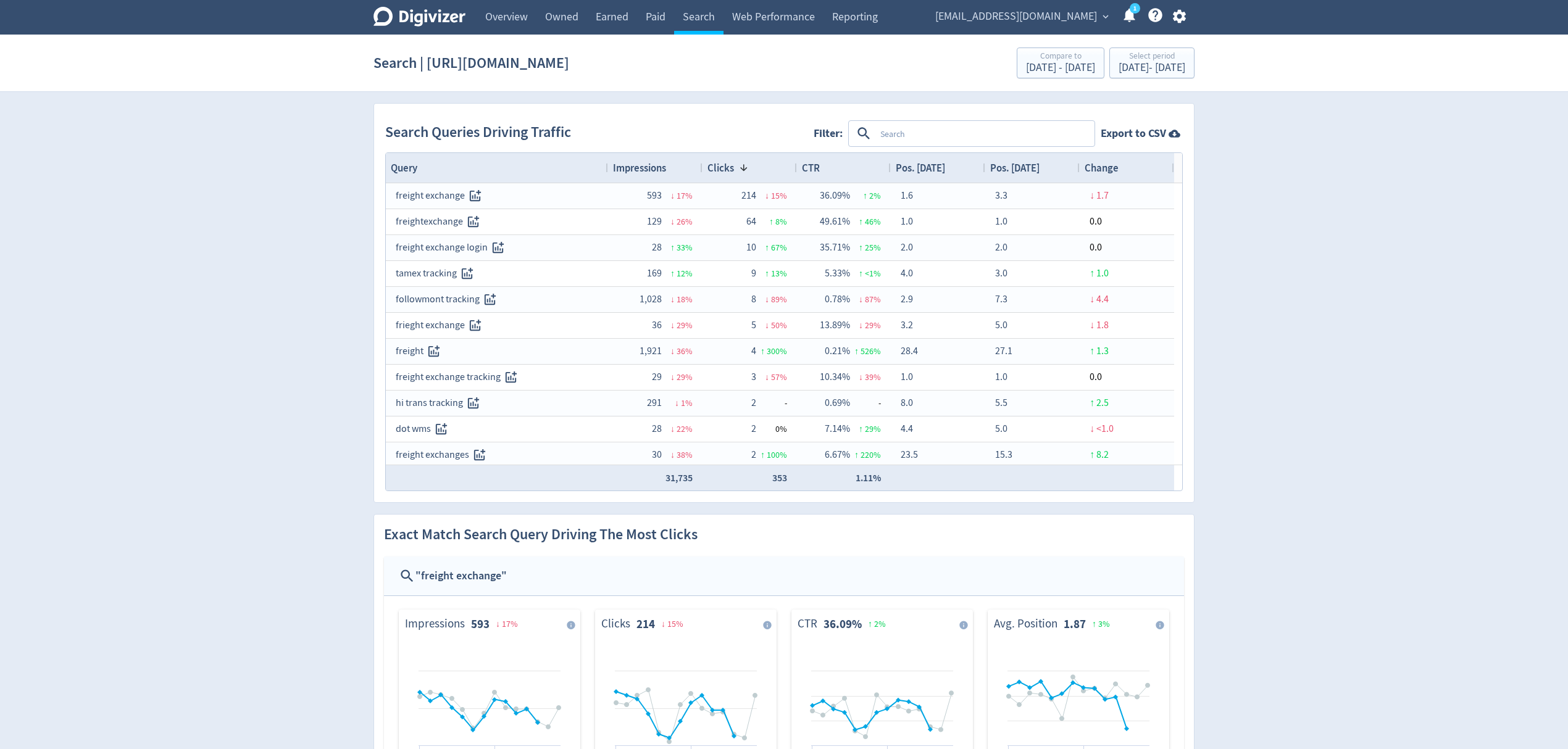
click at [645, 169] on span "Impressions" at bounding box center [639, 168] width 54 height 13
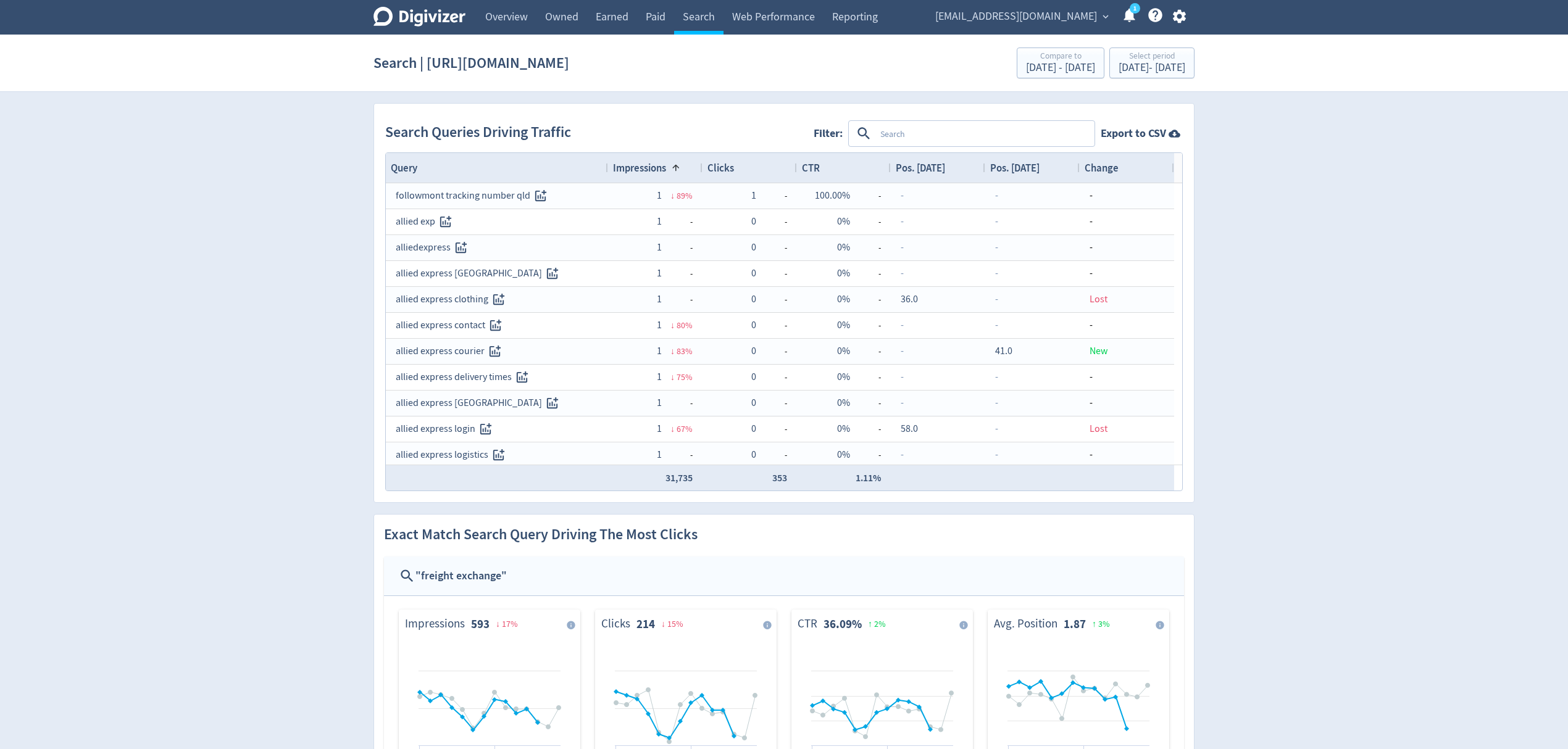
click at [645, 169] on span "Impressions" at bounding box center [639, 168] width 54 height 13
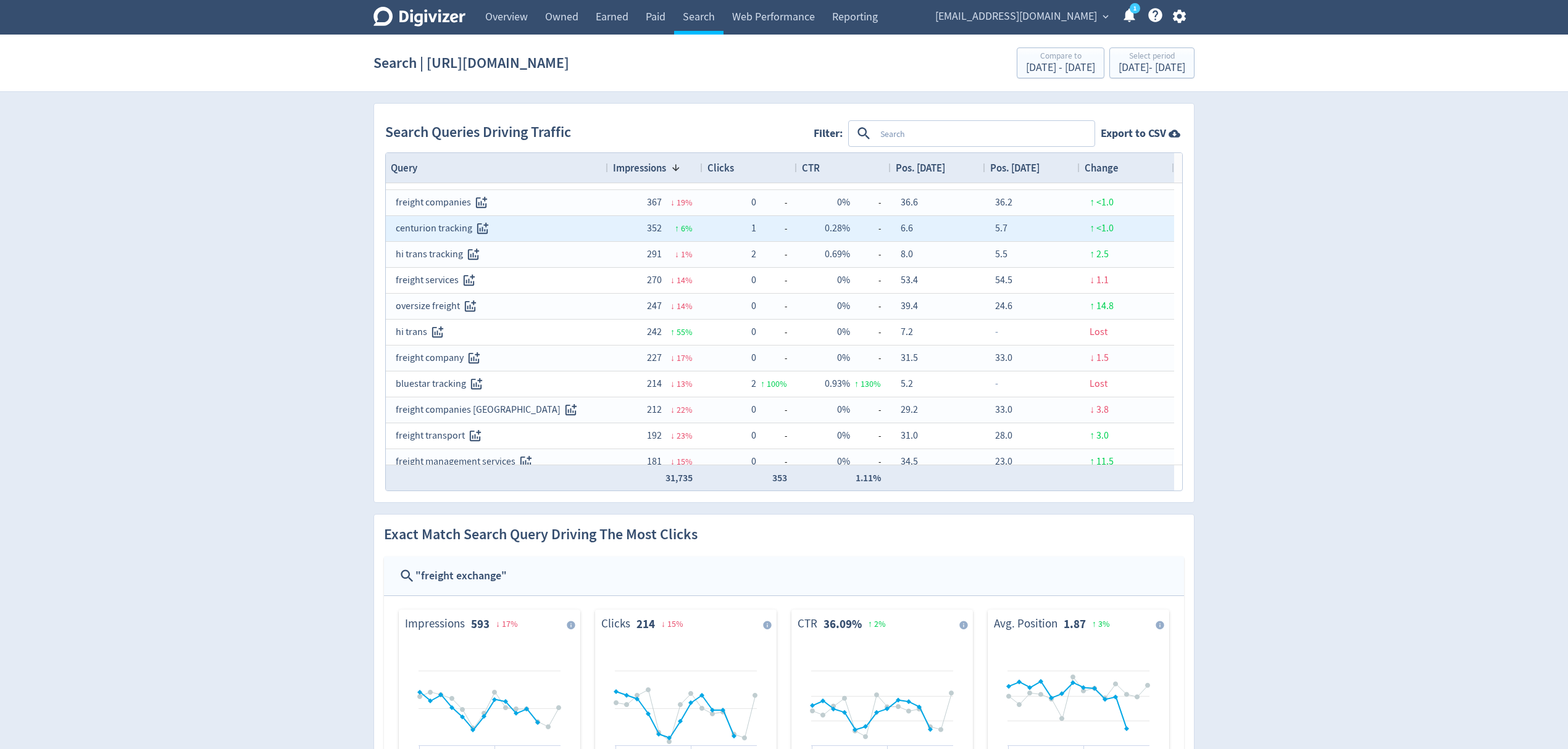
scroll to position [82, 0]
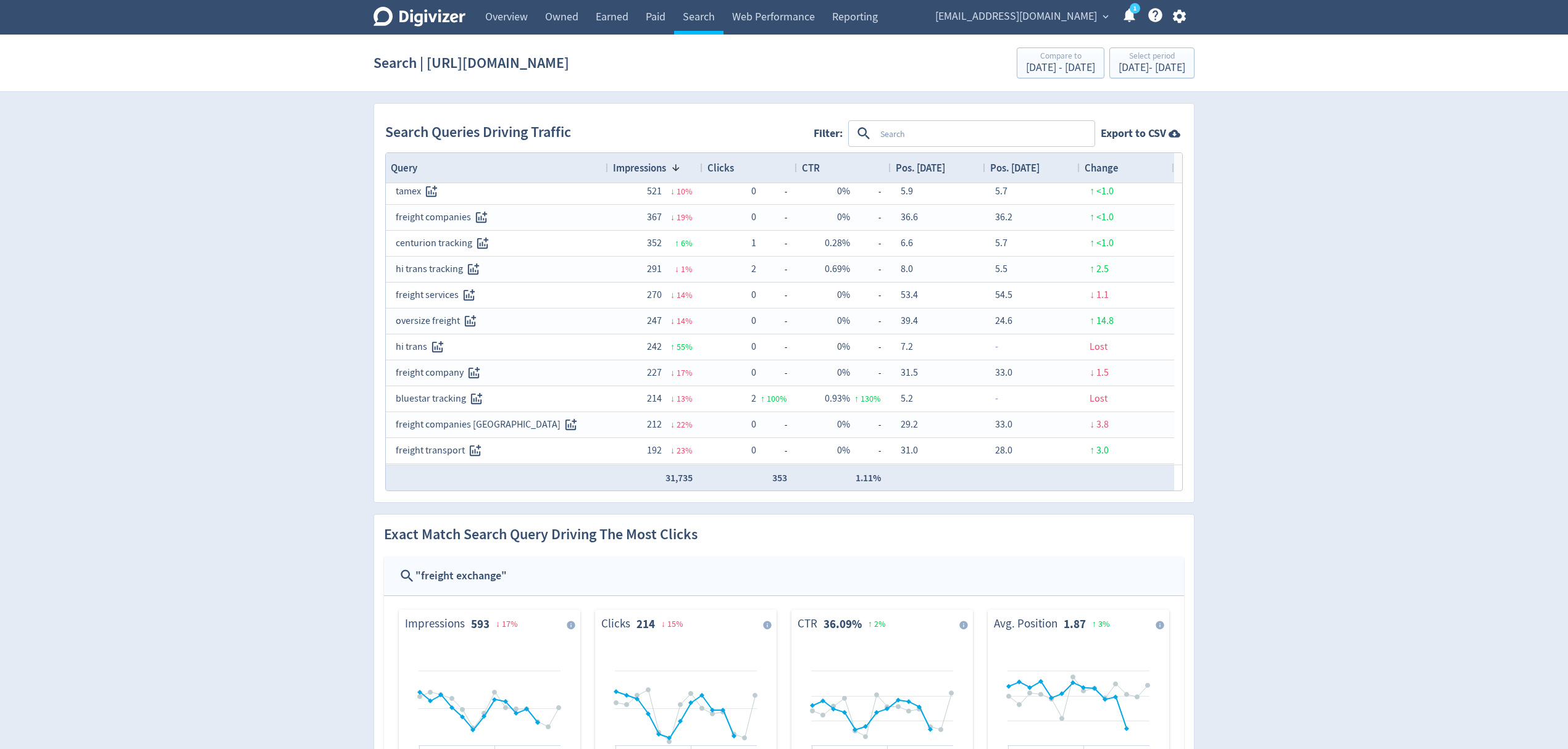
click at [893, 134] on textarea at bounding box center [984, 133] width 218 height 23
click at [1337, 177] on div "Digivizer Logo [PERSON_NAME] Logo Overview Owned Earned Paid Search Web Perform…" at bounding box center [784, 536] width 1568 height 1072
click at [901, 130] on textarea "shipping" at bounding box center [984, 133] width 218 height 23
type textarea "shopify"
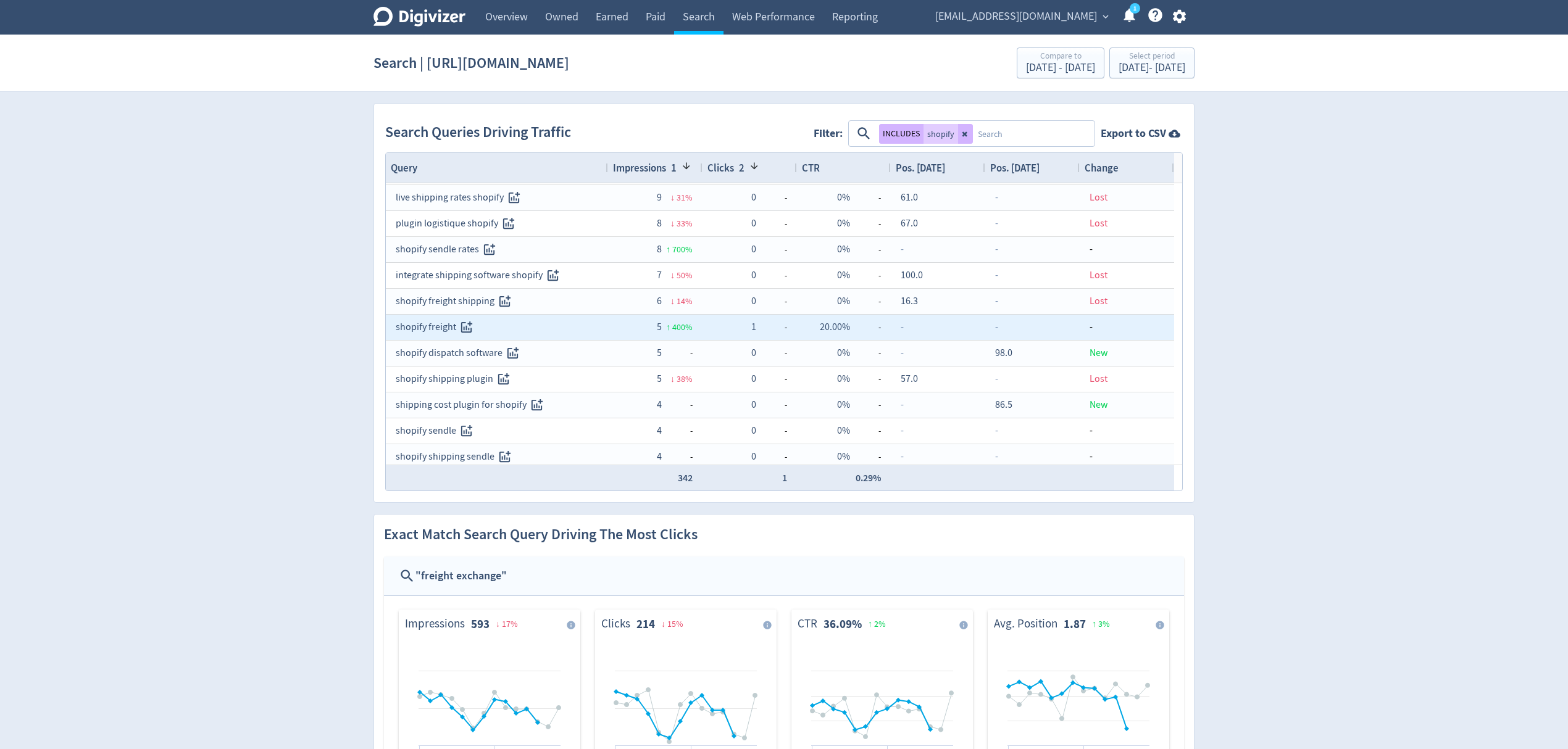
scroll to position [411, 0]
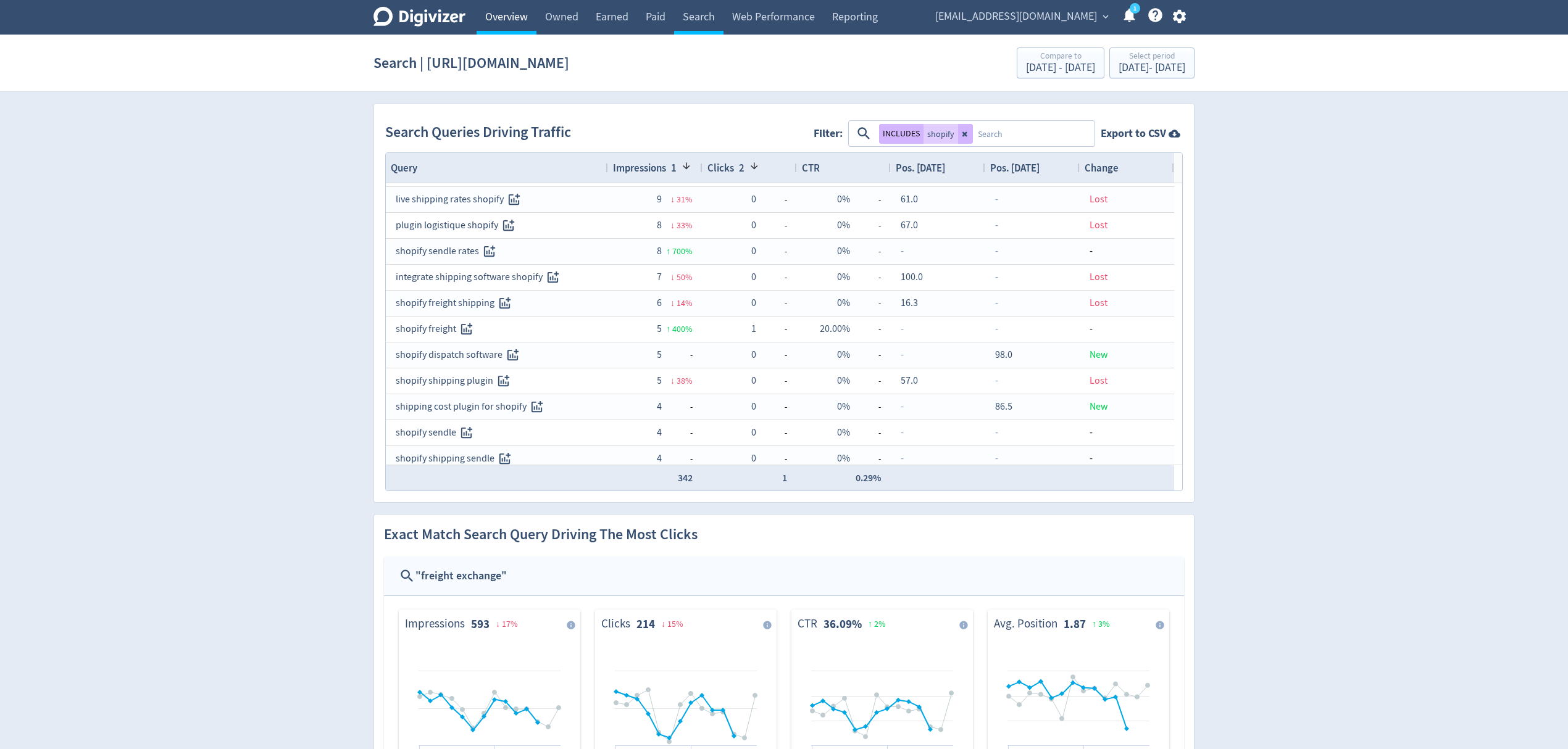
click at [500, 11] on link "Overview" at bounding box center [507, 17] width 60 height 35
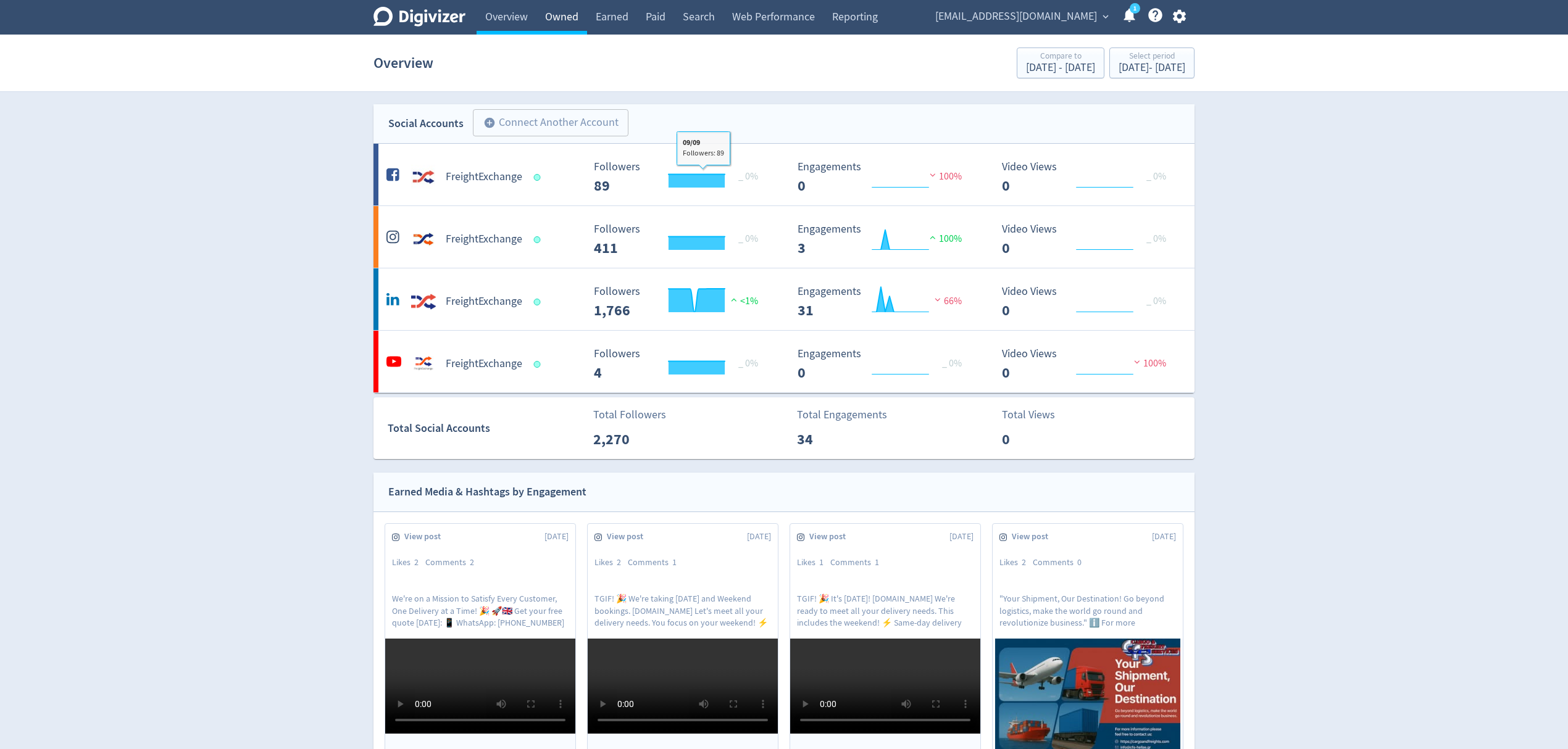
click at [559, 23] on link "Owned" at bounding box center [561, 17] width 51 height 35
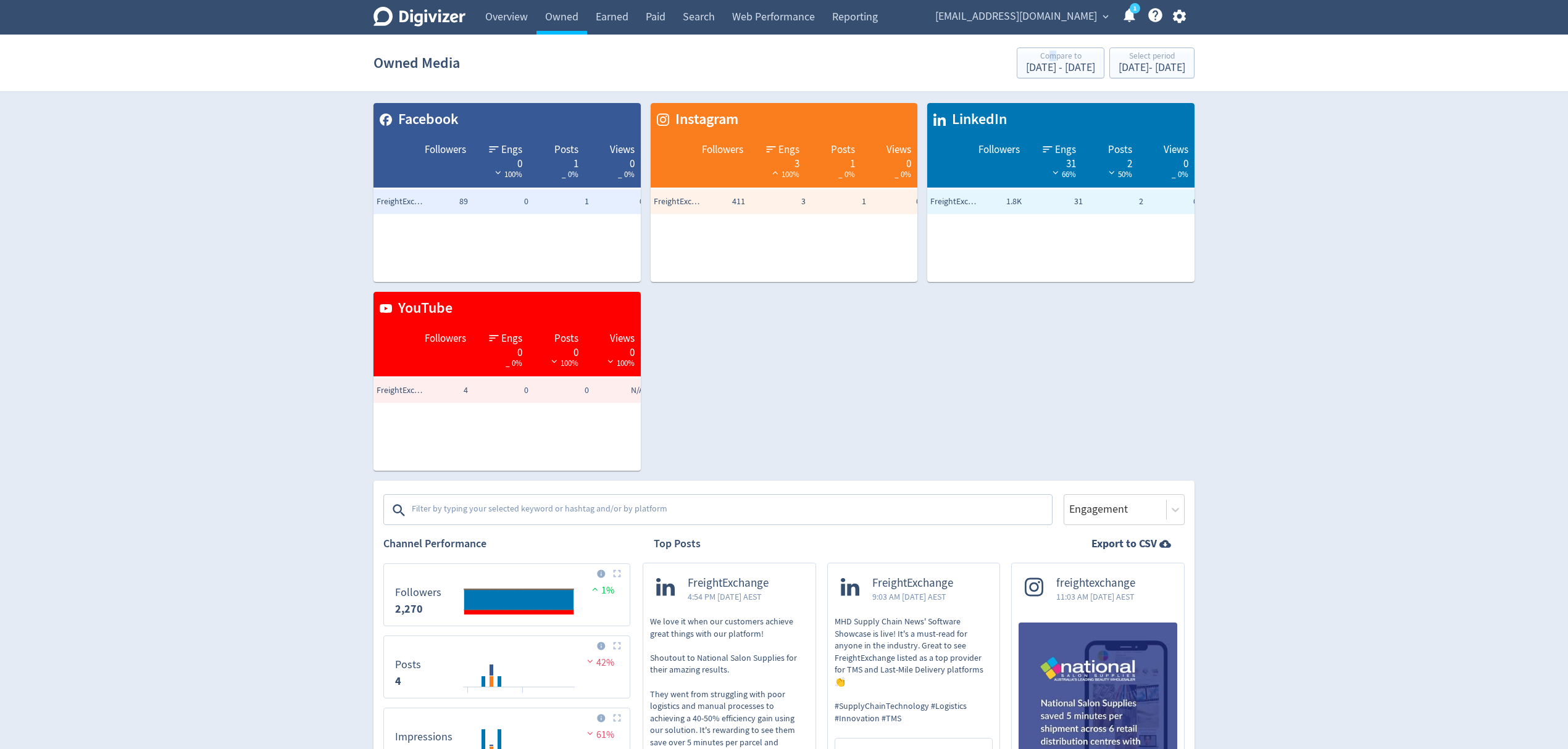
click at [973, 46] on div "Owned Media Compare to [DATE] - [DATE] Select period [DATE] - [DATE]" at bounding box center [784, 63] width 821 height 39
click at [1026, 54] on div "Compare to" at bounding box center [1061, 56] width 69 height 10
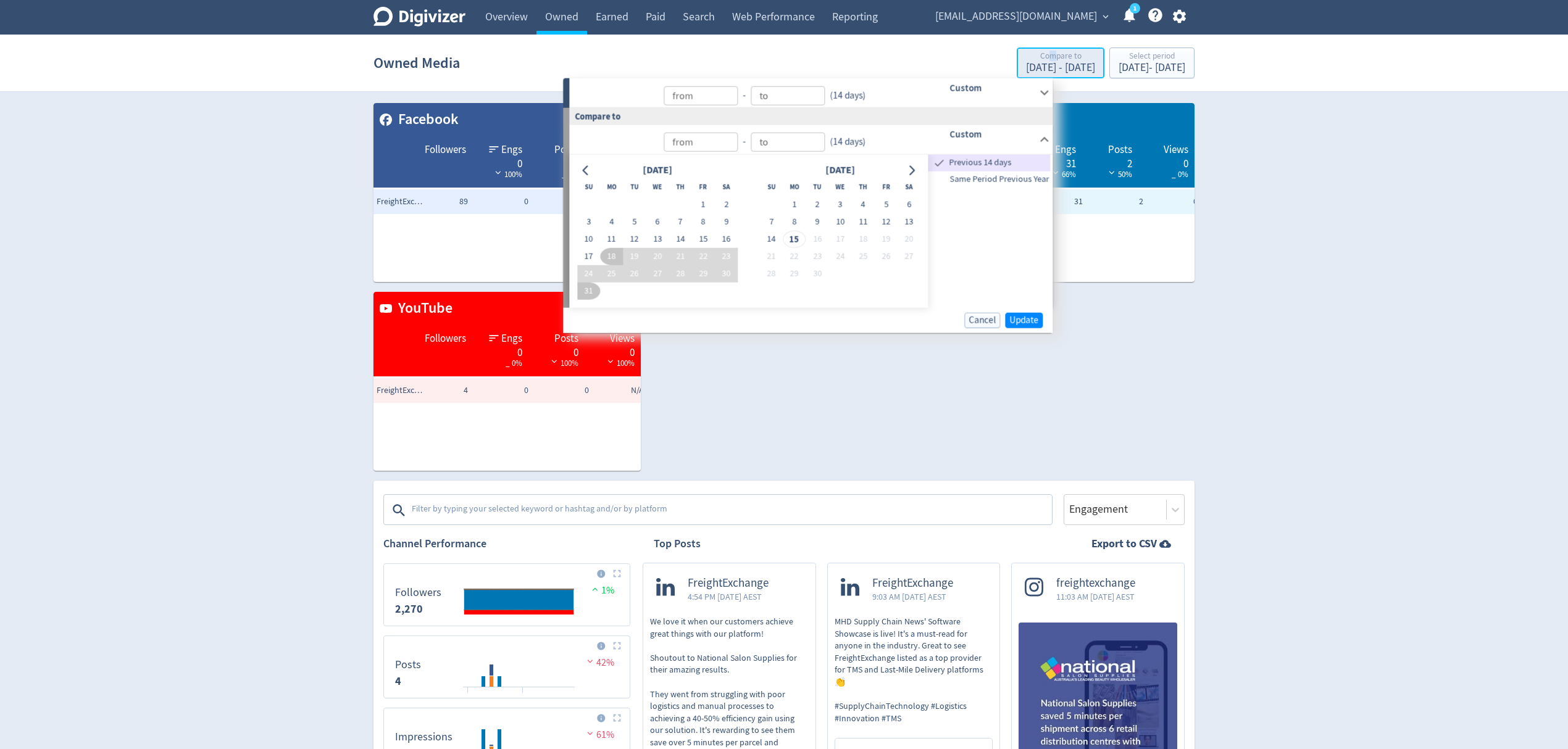
type input "[DATE]"
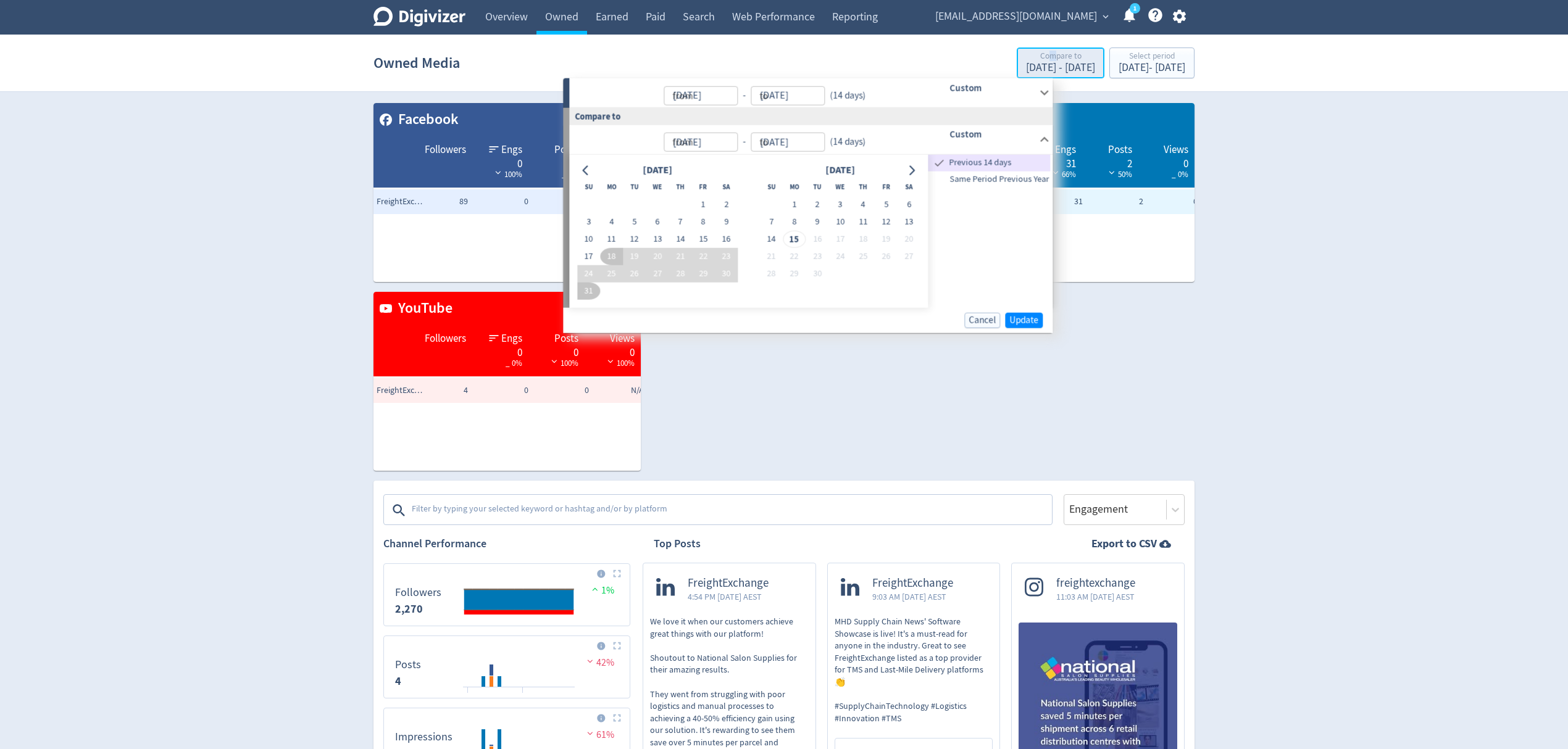
type input "[DATE]"
click at [581, 167] on icon "Go to previous month" at bounding box center [586, 170] width 10 height 10
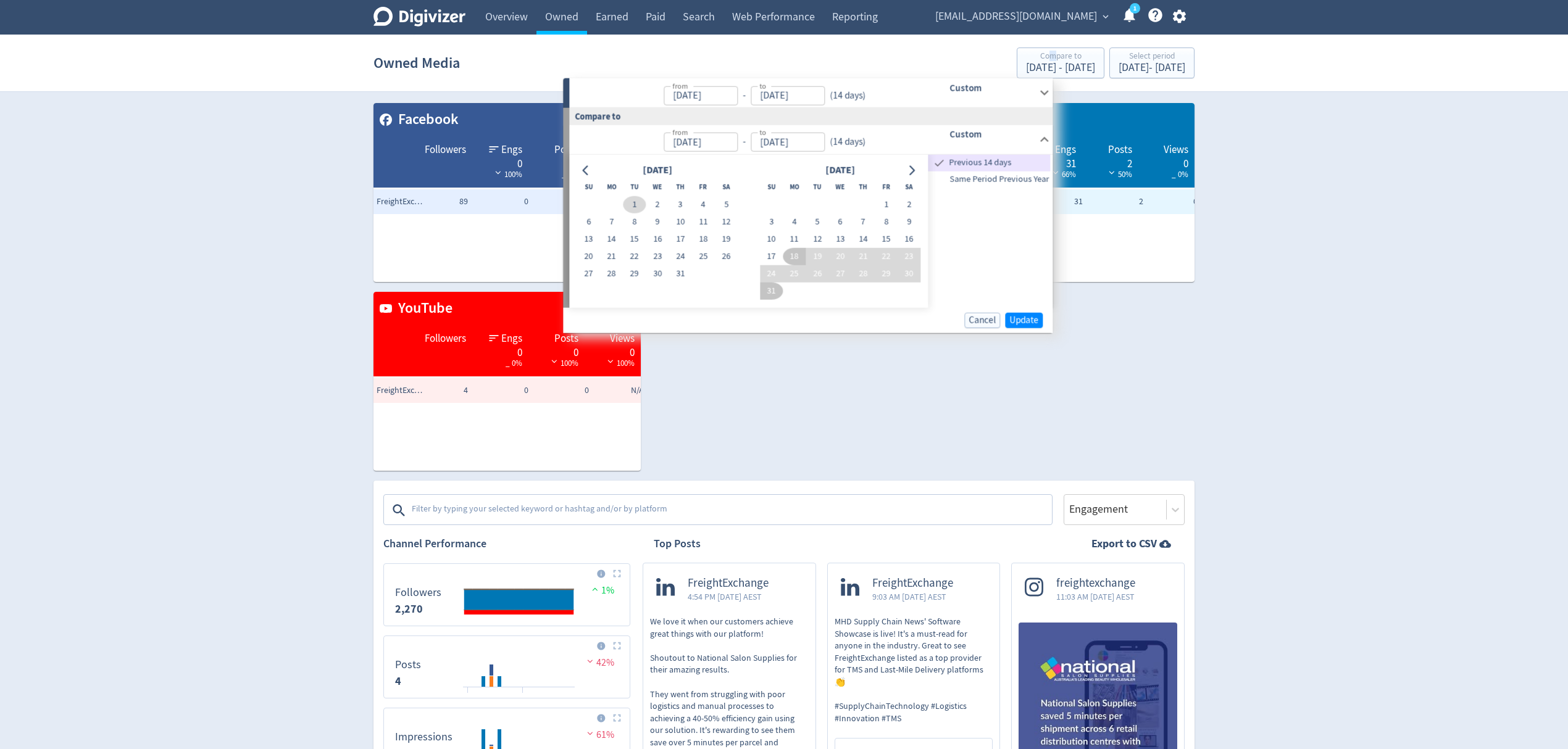
click at [631, 205] on button "1" at bounding box center [634, 205] width 23 height 17
type input "[DATE]"
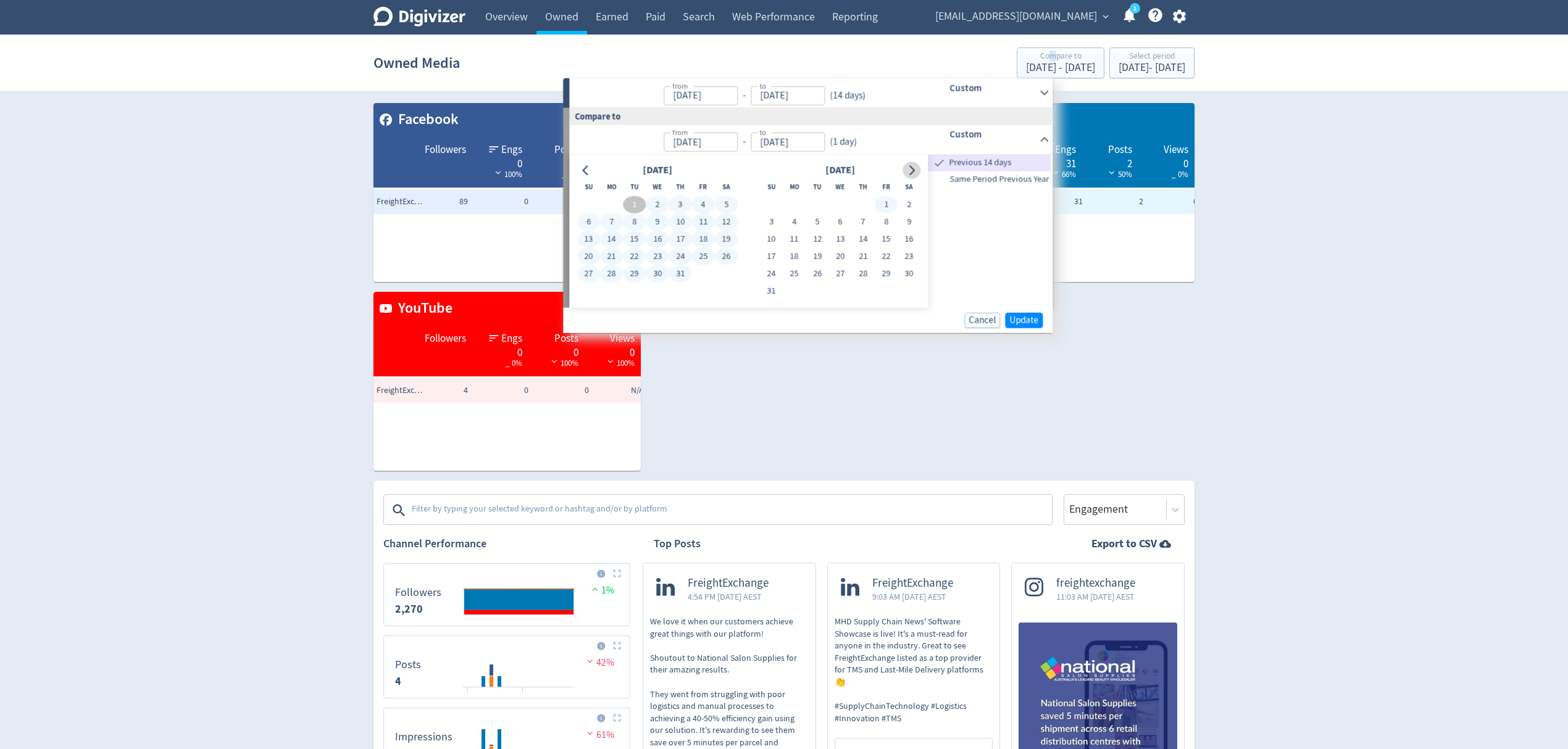
click at [908, 168] on icon "Go to next month" at bounding box center [912, 170] width 10 height 10
click at [1015, 318] on span "Update" at bounding box center [1023, 320] width 29 height 9
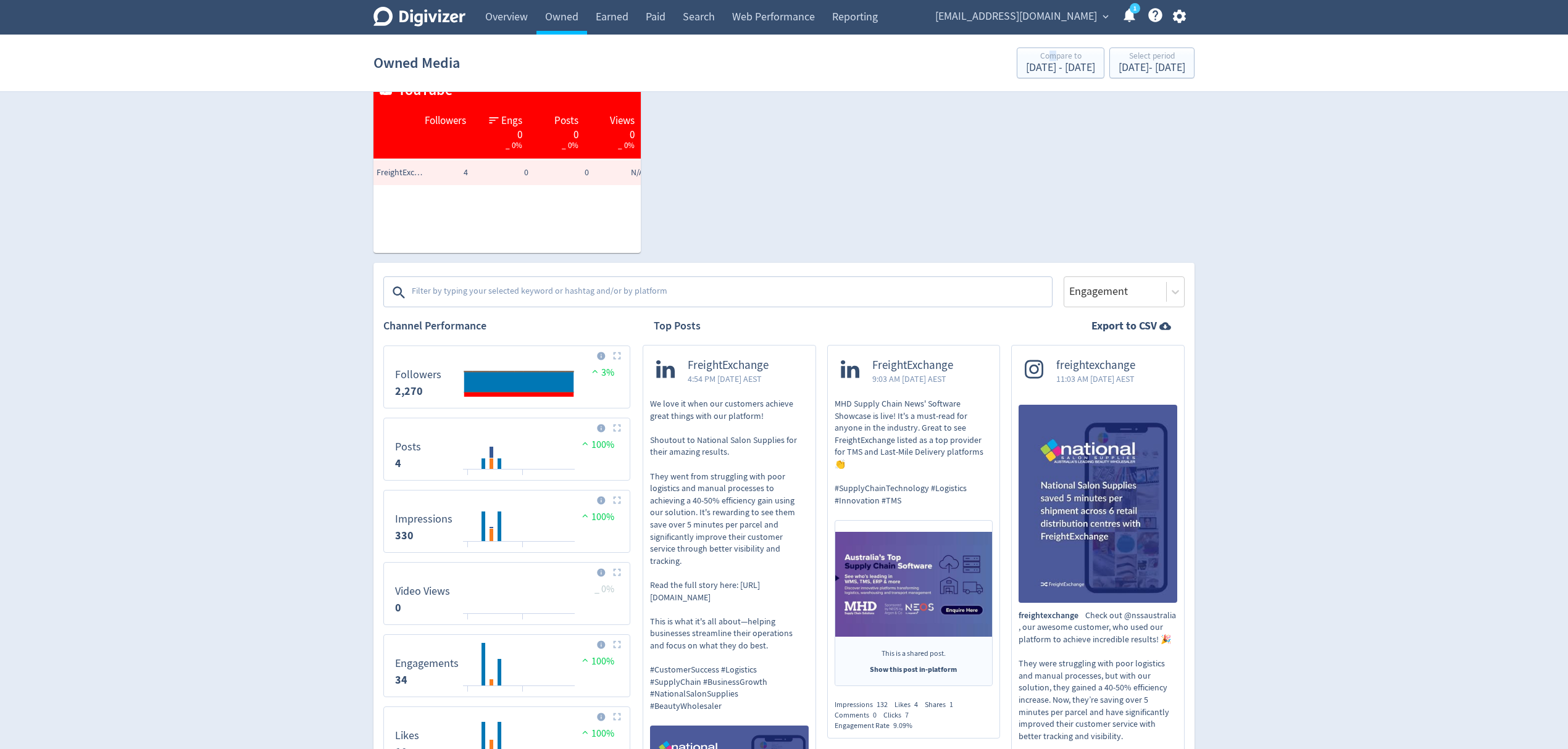
scroll to position [329, 0]
